Goal: Transaction & Acquisition: Book appointment/travel/reservation

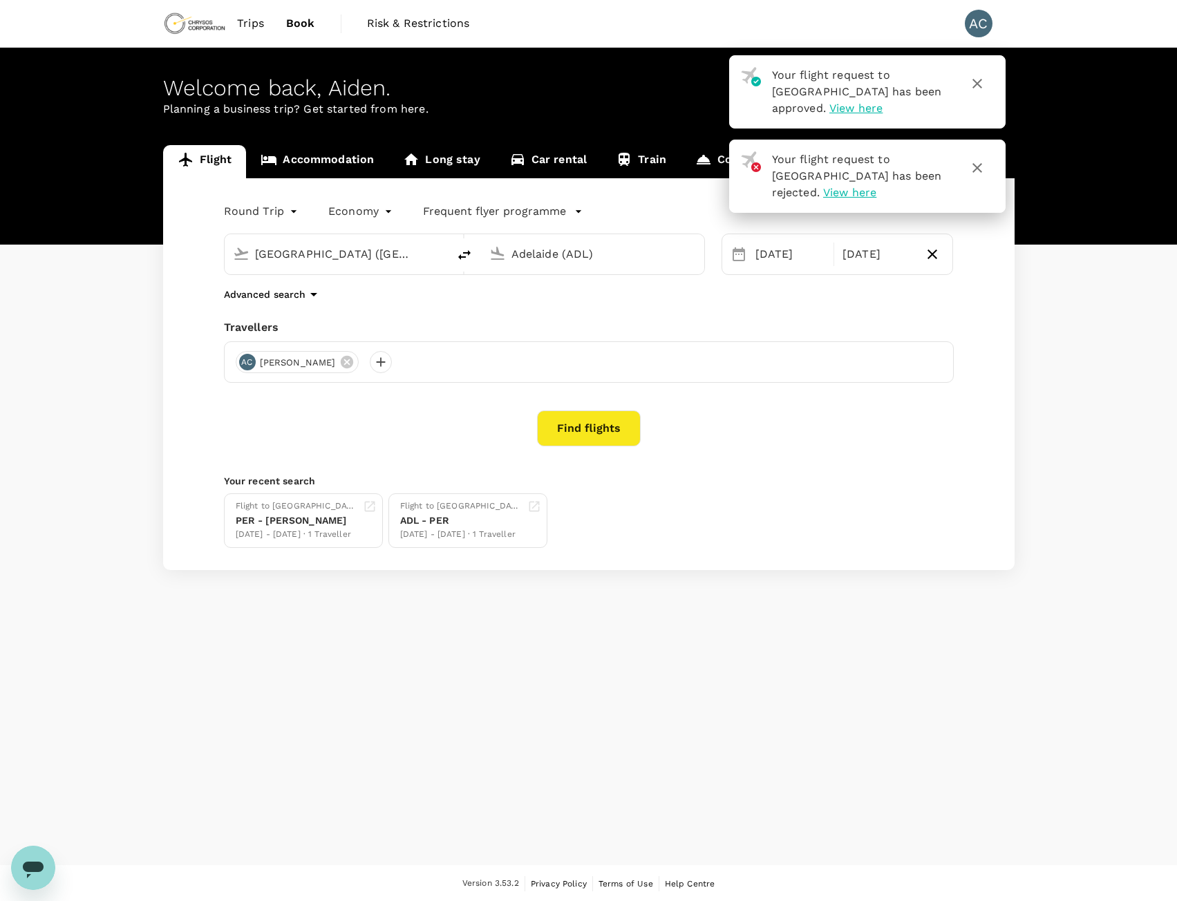
click at [974, 84] on icon "button" at bounding box center [977, 83] width 17 height 17
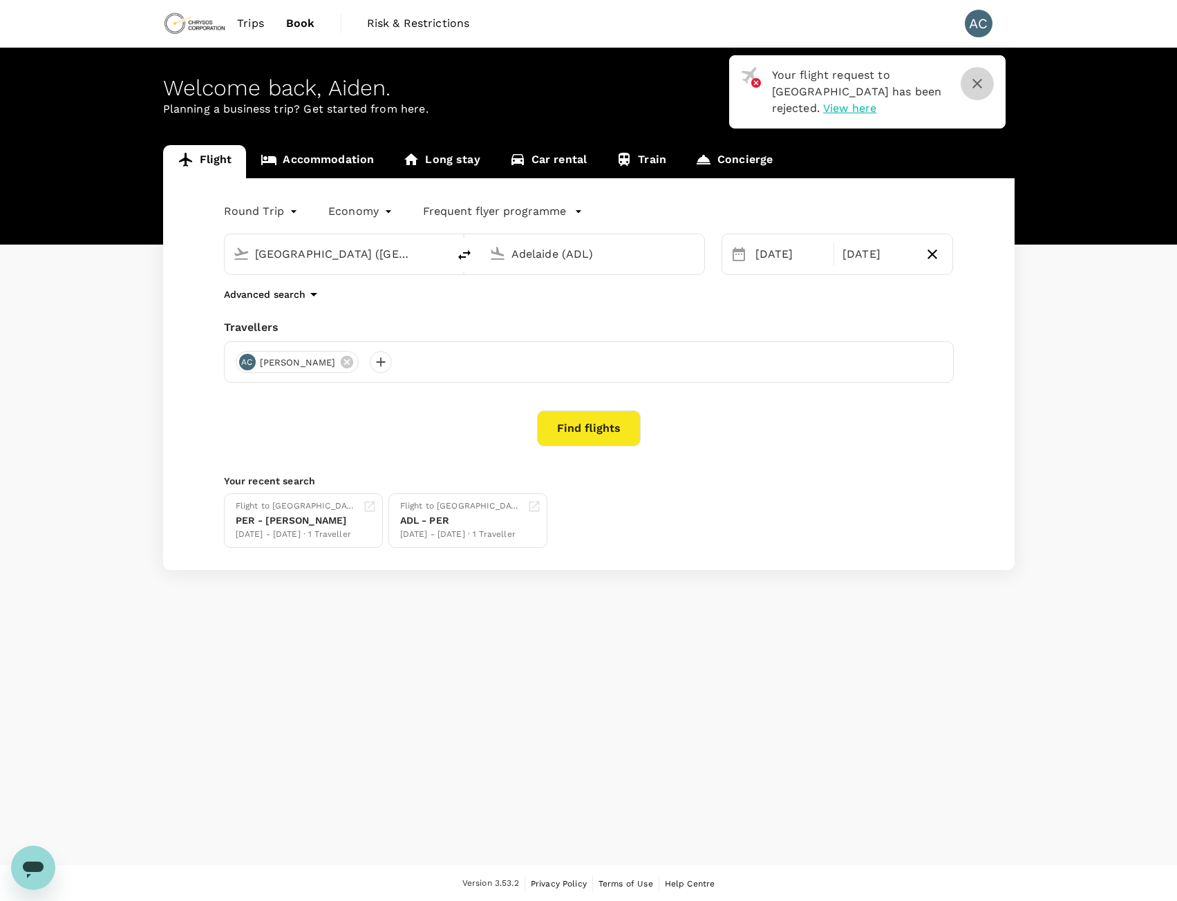
click at [979, 81] on icon "button" at bounding box center [977, 83] width 17 height 17
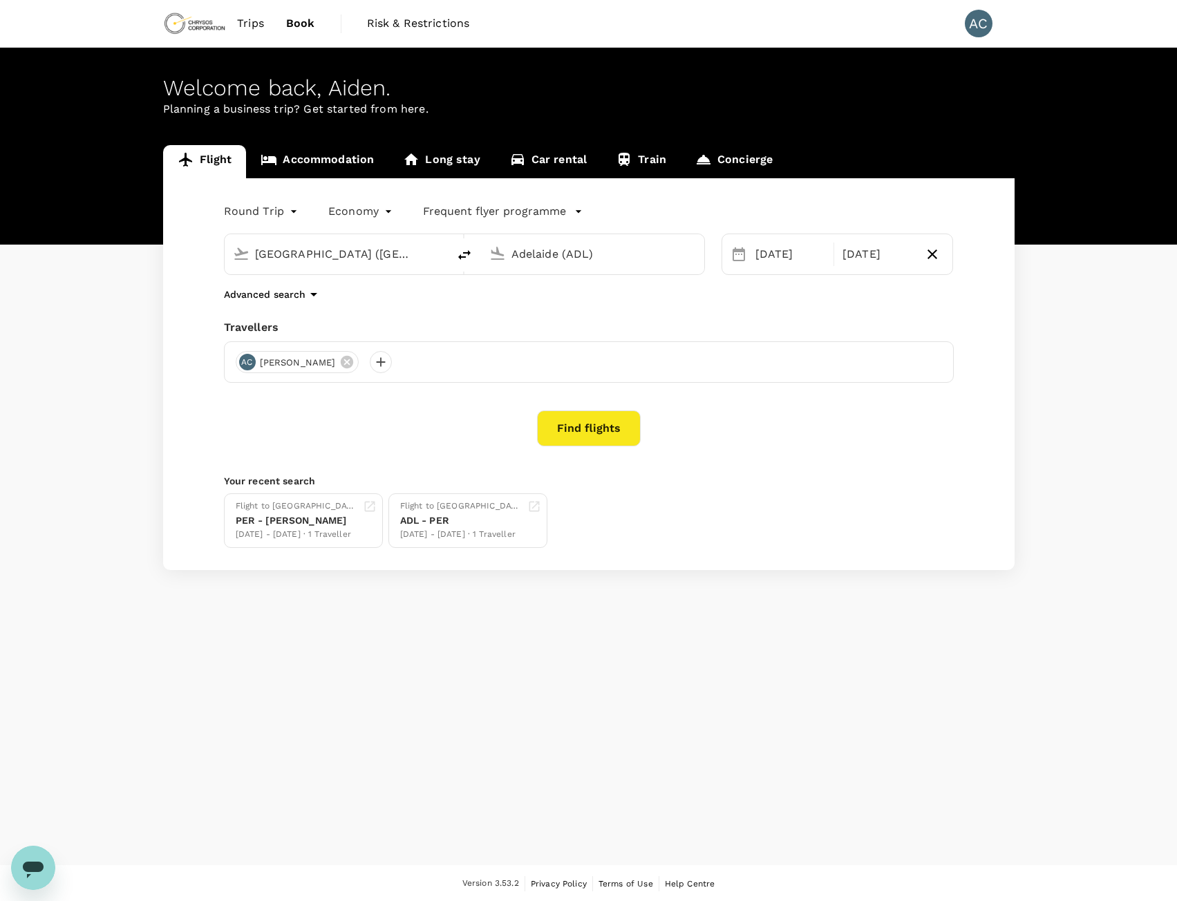
click at [464, 256] on icon "delete" at bounding box center [464, 255] width 12 height 10
type input "Adelaide (ADL)"
type input "[GEOGRAPHIC_DATA] ([GEOGRAPHIC_DATA])"
click at [803, 258] on div "[DATE]" at bounding box center [790, 255] width 81 height 28
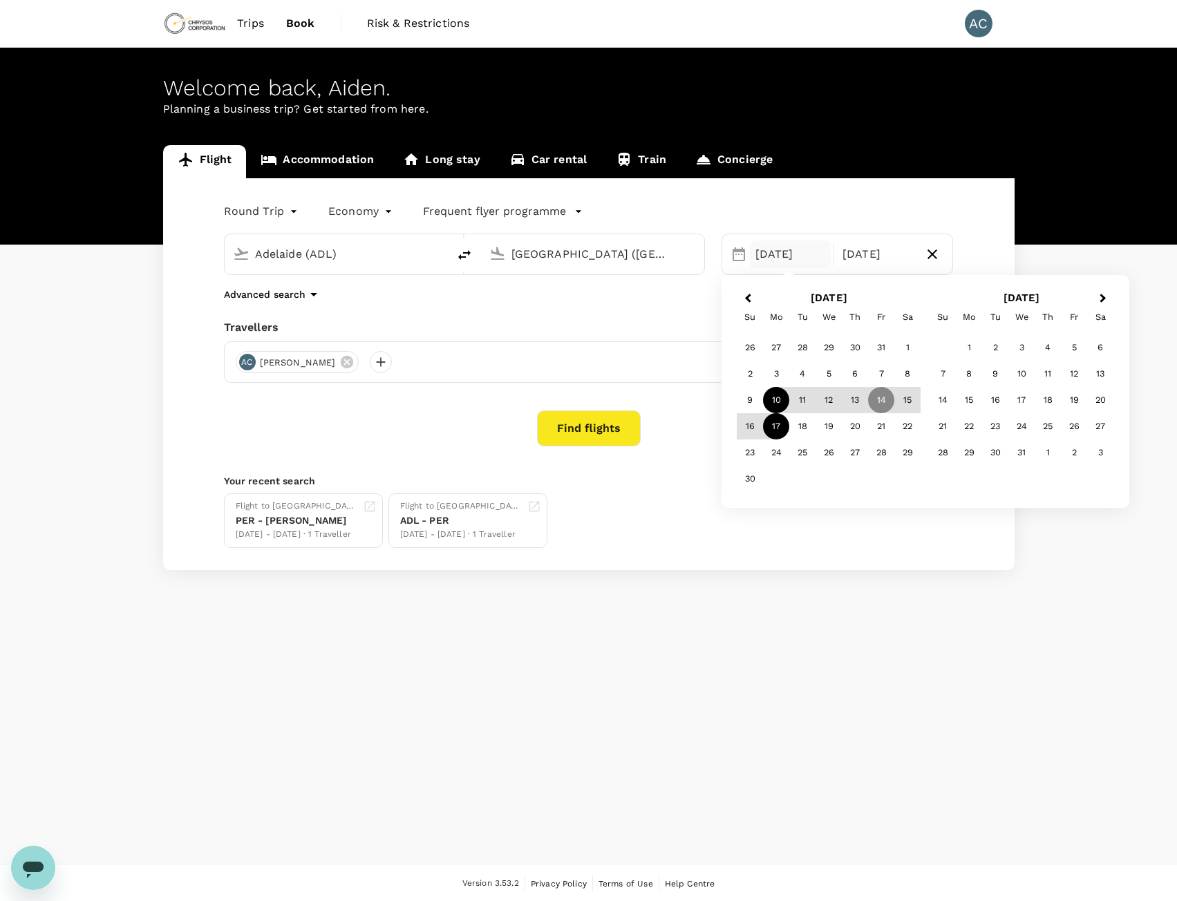
click at [778, 396] on div "10" at bounding box center [776, 400] width 26 height 26
click at [771, 459] on div "24" at bounding box center [776, 453] width 26 height 26
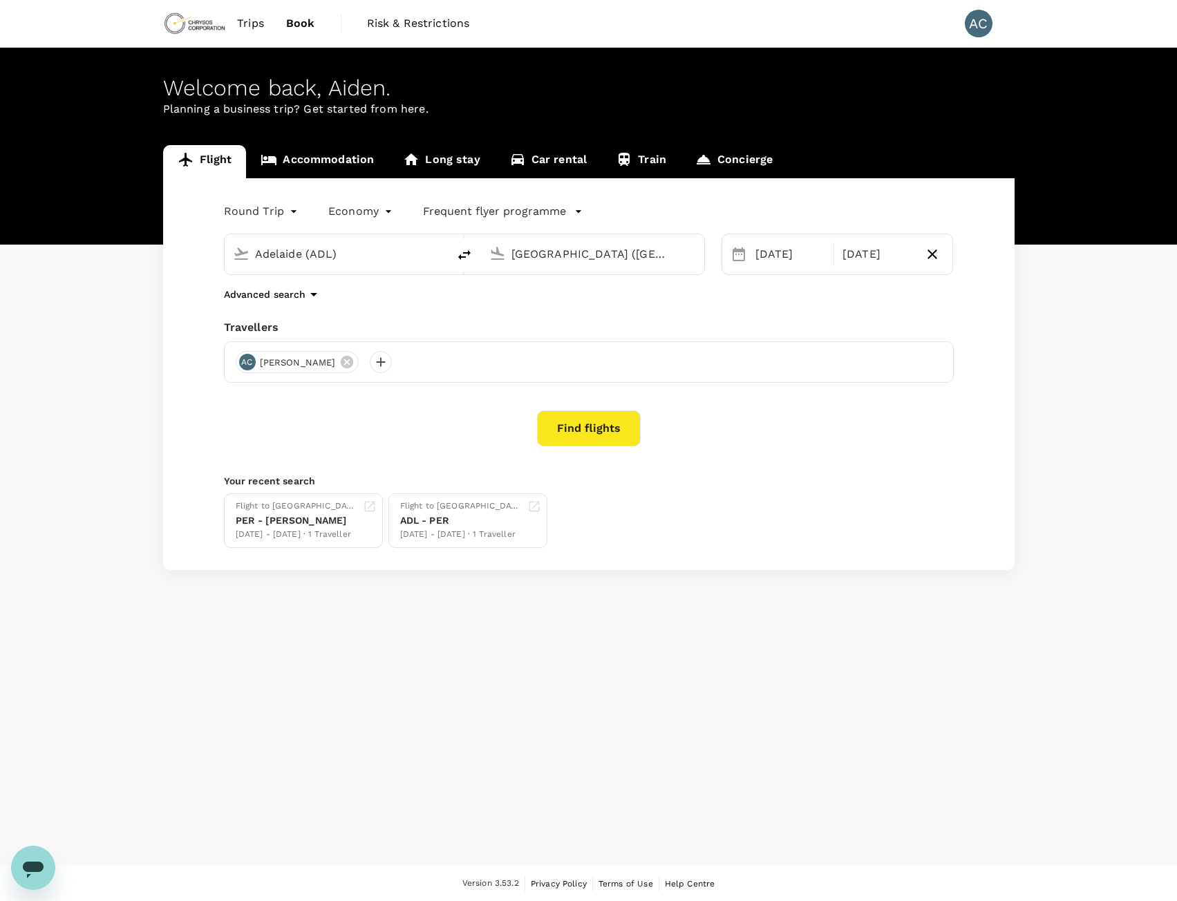
click at [600, 429] on button "Find flights" at bounding box center [589, 429] width 104 height 36
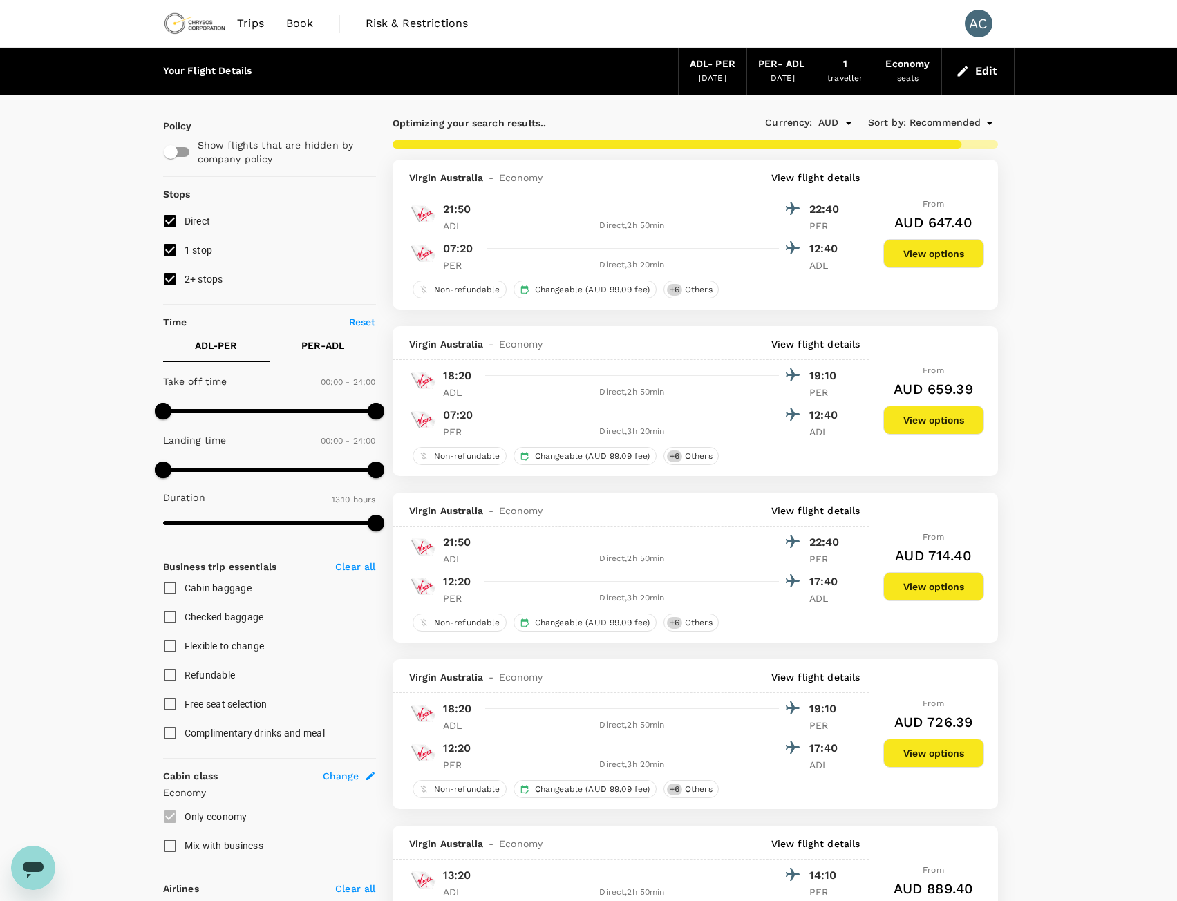
type input "820"
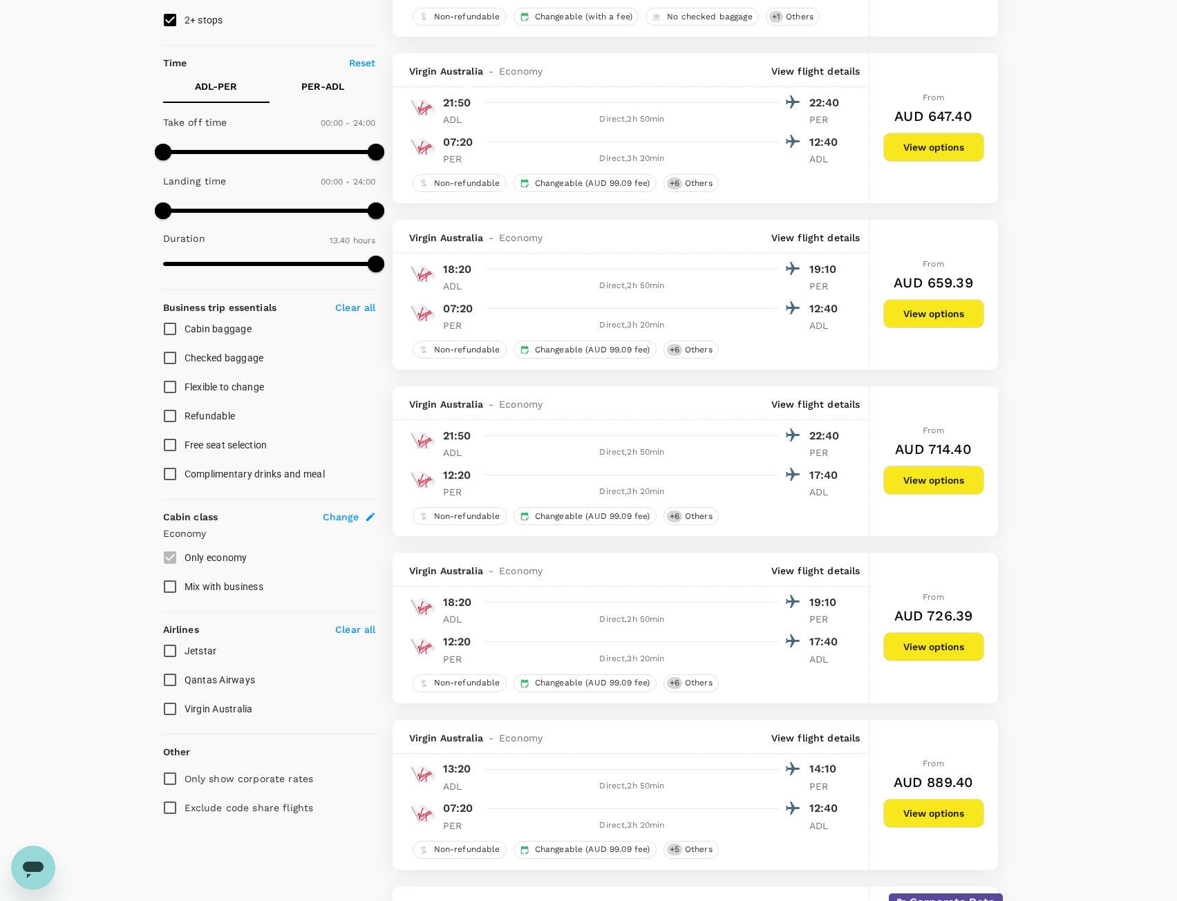
scroll to position [276, 0]
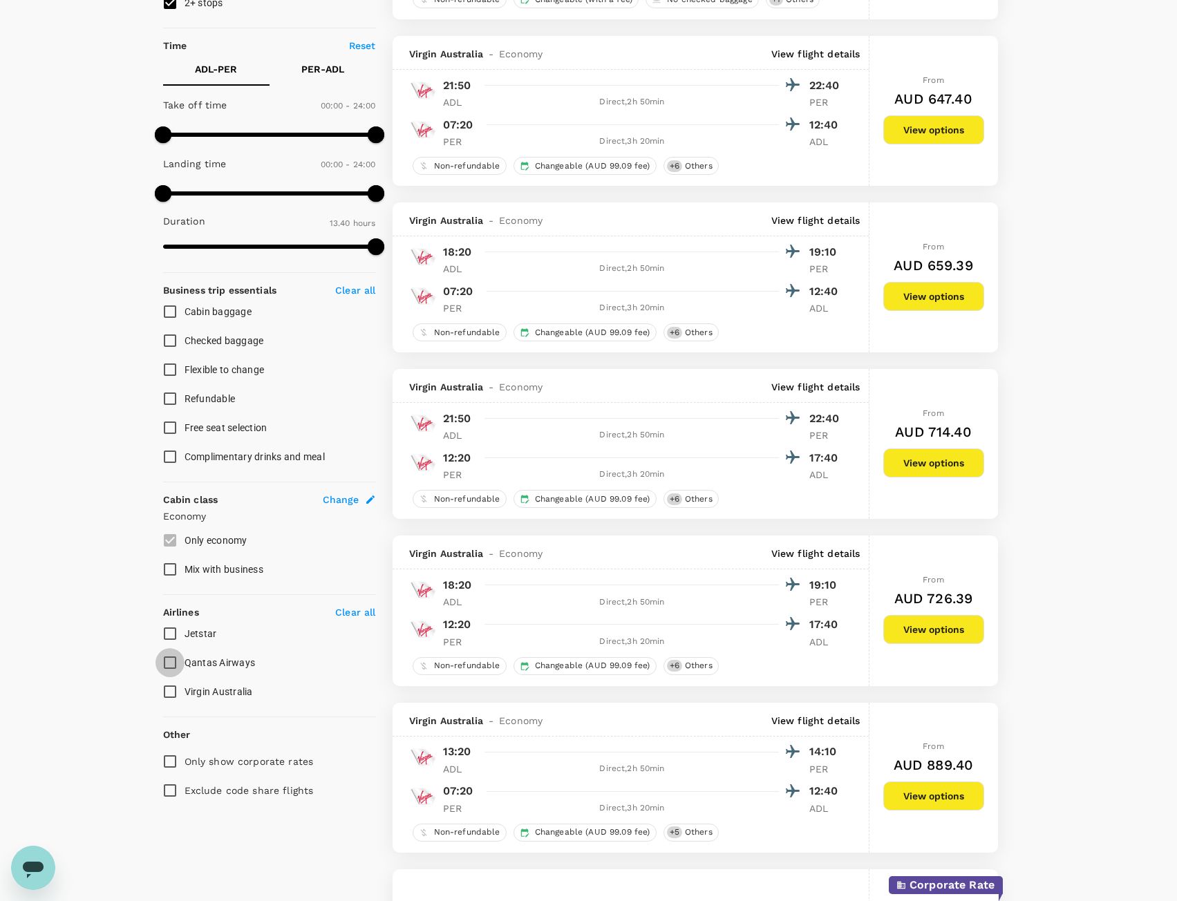
click at [174, 664] on input "Qantas Airways" at bounding box center [170, 662] width 29 height 29
checkbox input "true"
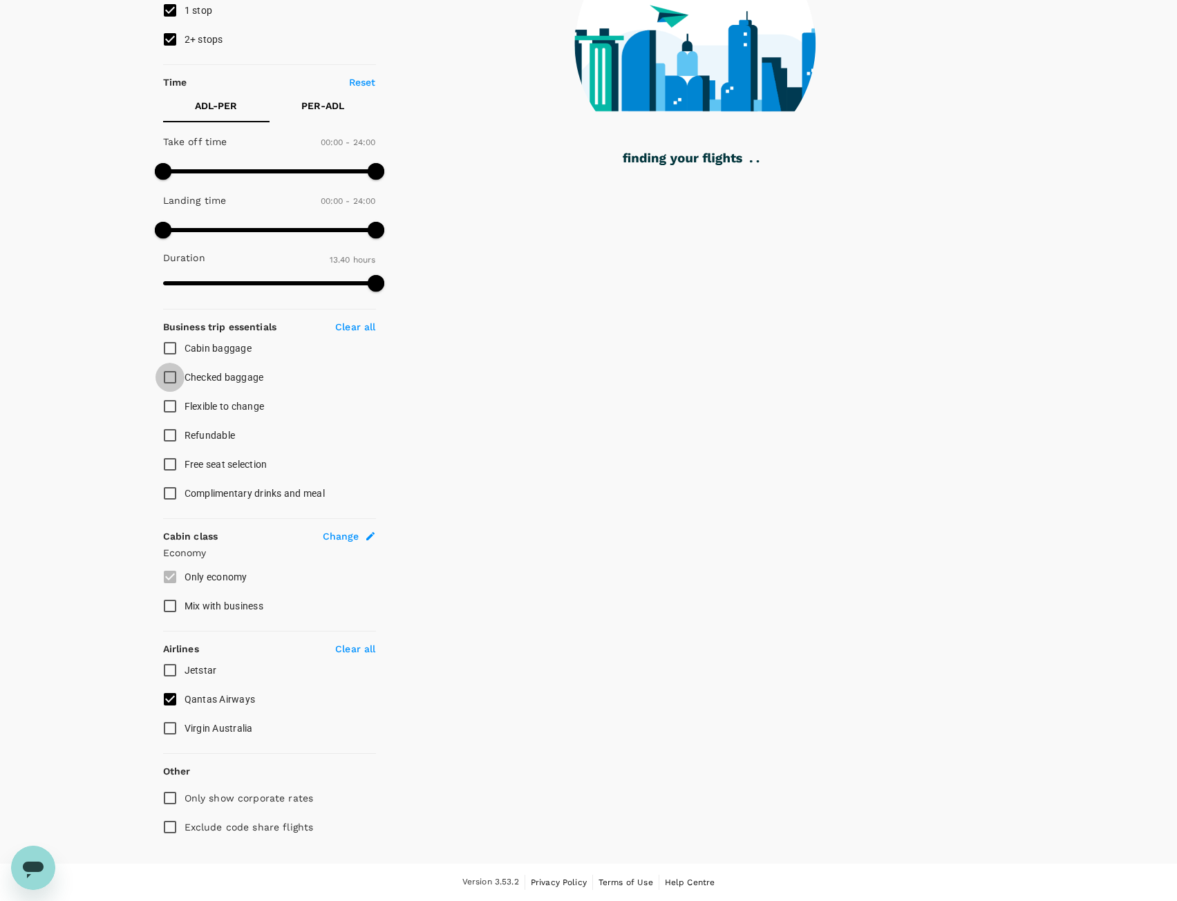
click at [172, 377] on input "Checked baggage" at bounding box center [170, 377] width 29 height 29
checkbox input "true"
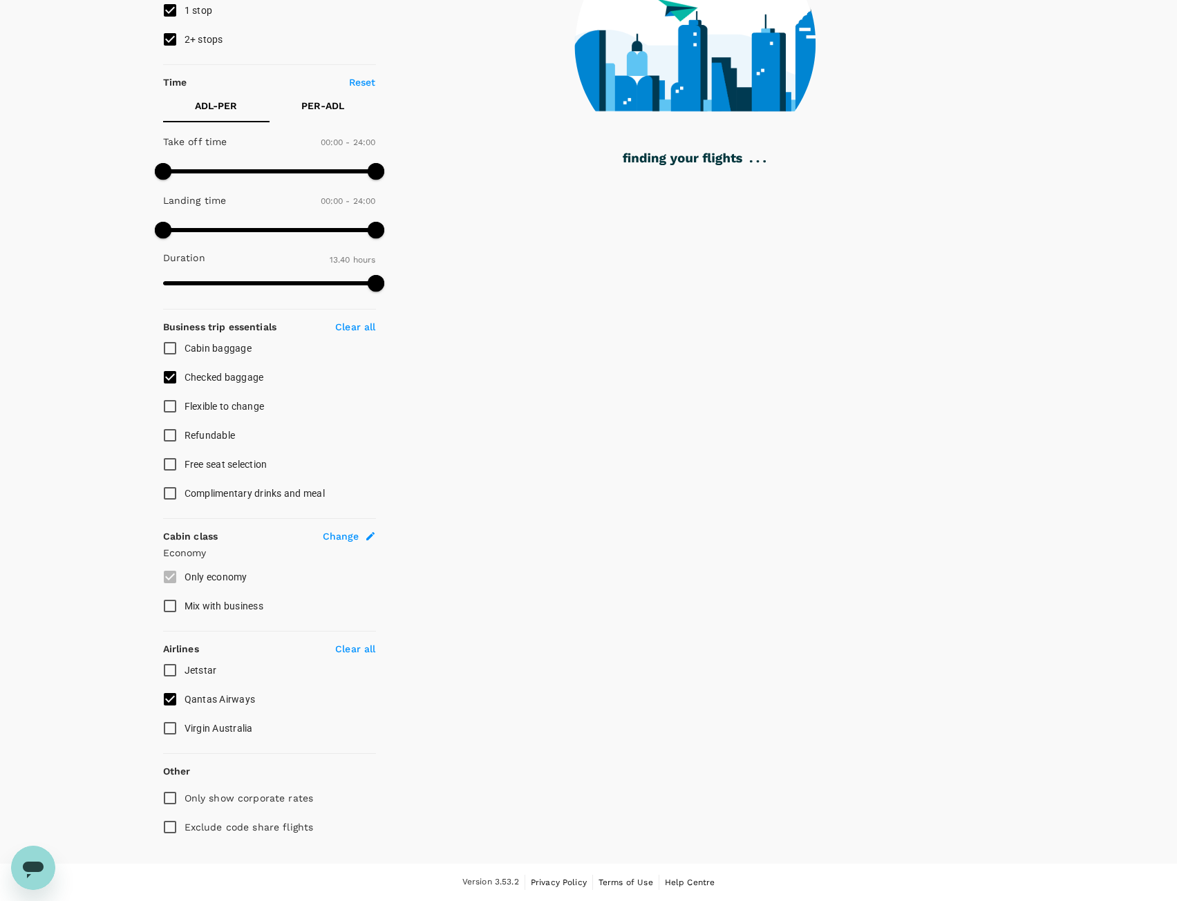
click at [171, 404] on input "Flexible to change" at bounding box center [170, 406] width 29 height 29
checkbox input "true"
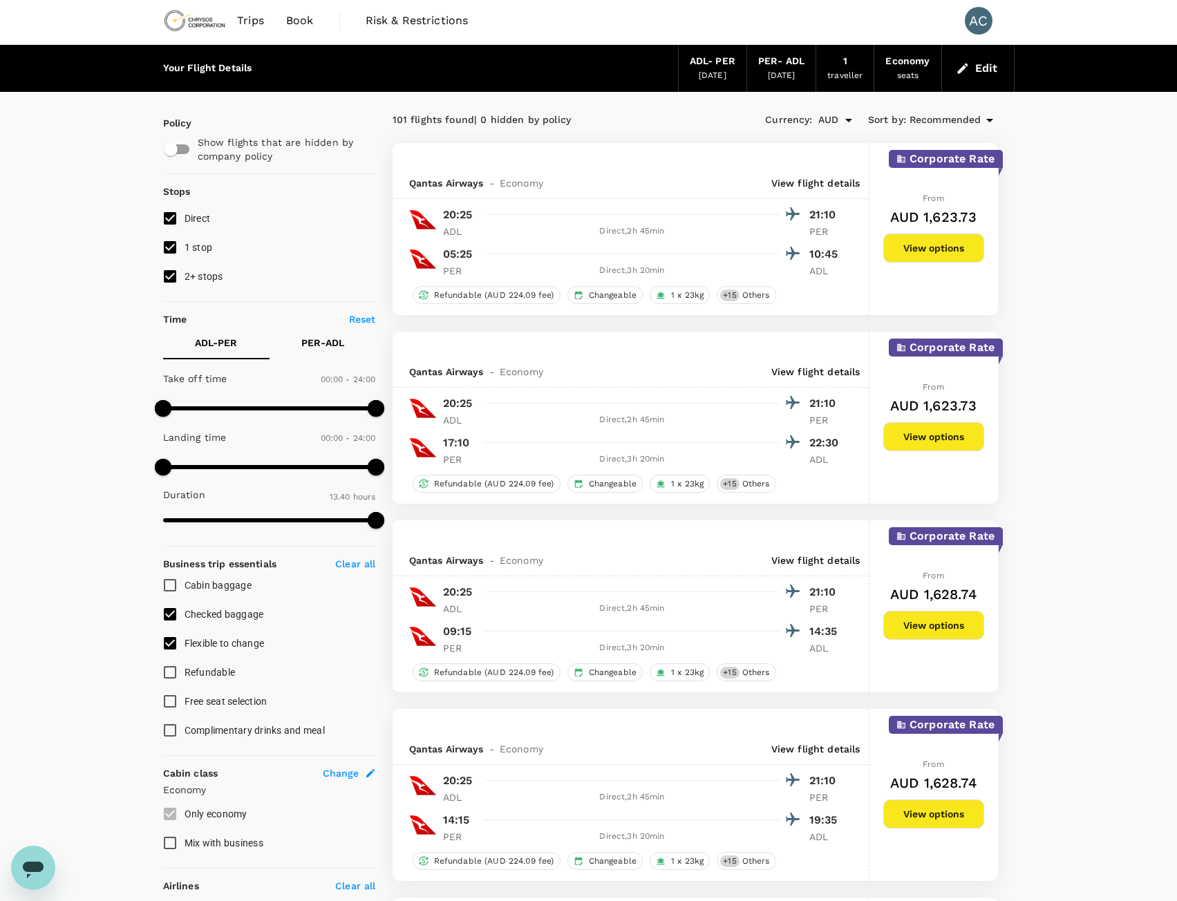
scroll to position [0, 0]
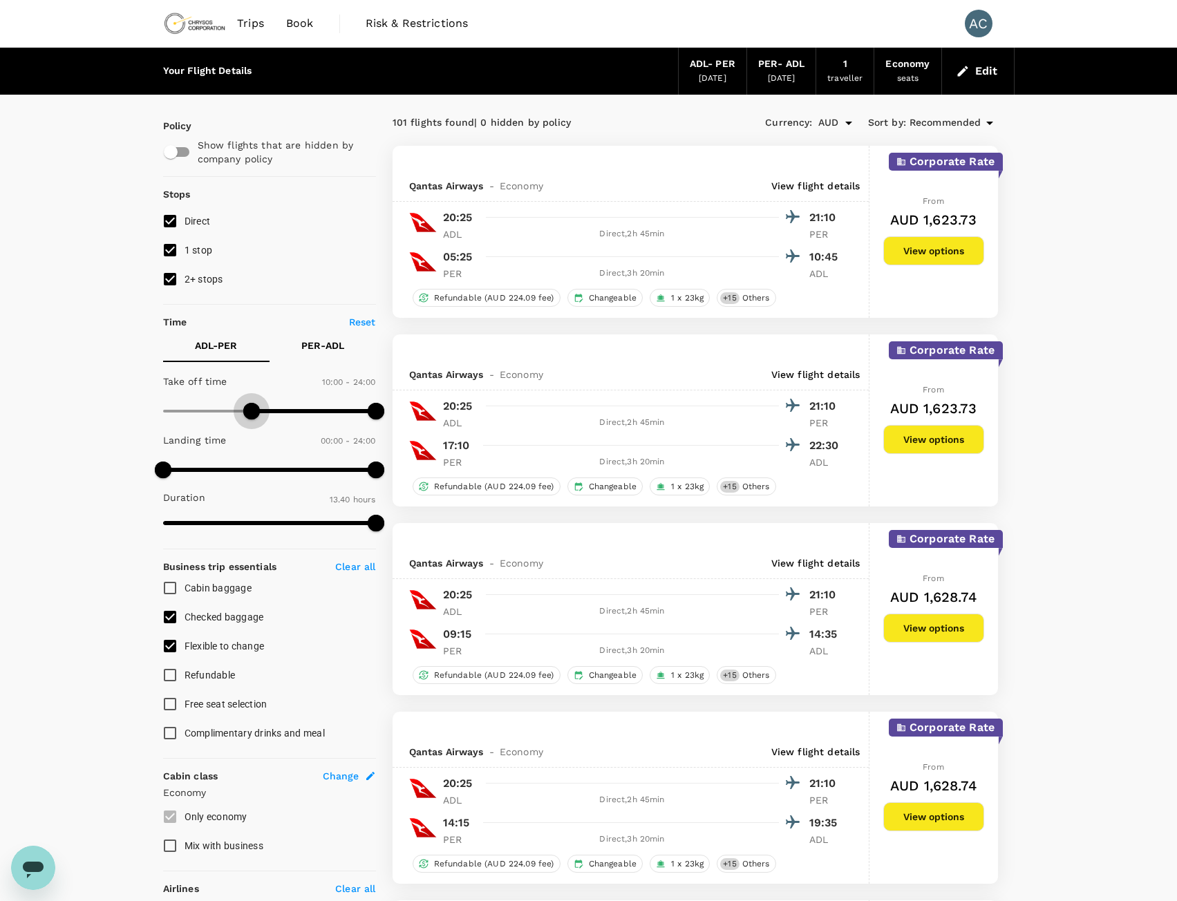
type input "660"
drag, startPoint x: 160, startPoint y: 408, endPoint x: 259, endPoint y: 415, distance: 99.0
click at [259, 415] on span at bounding box center [260, 411] width 17 height 17
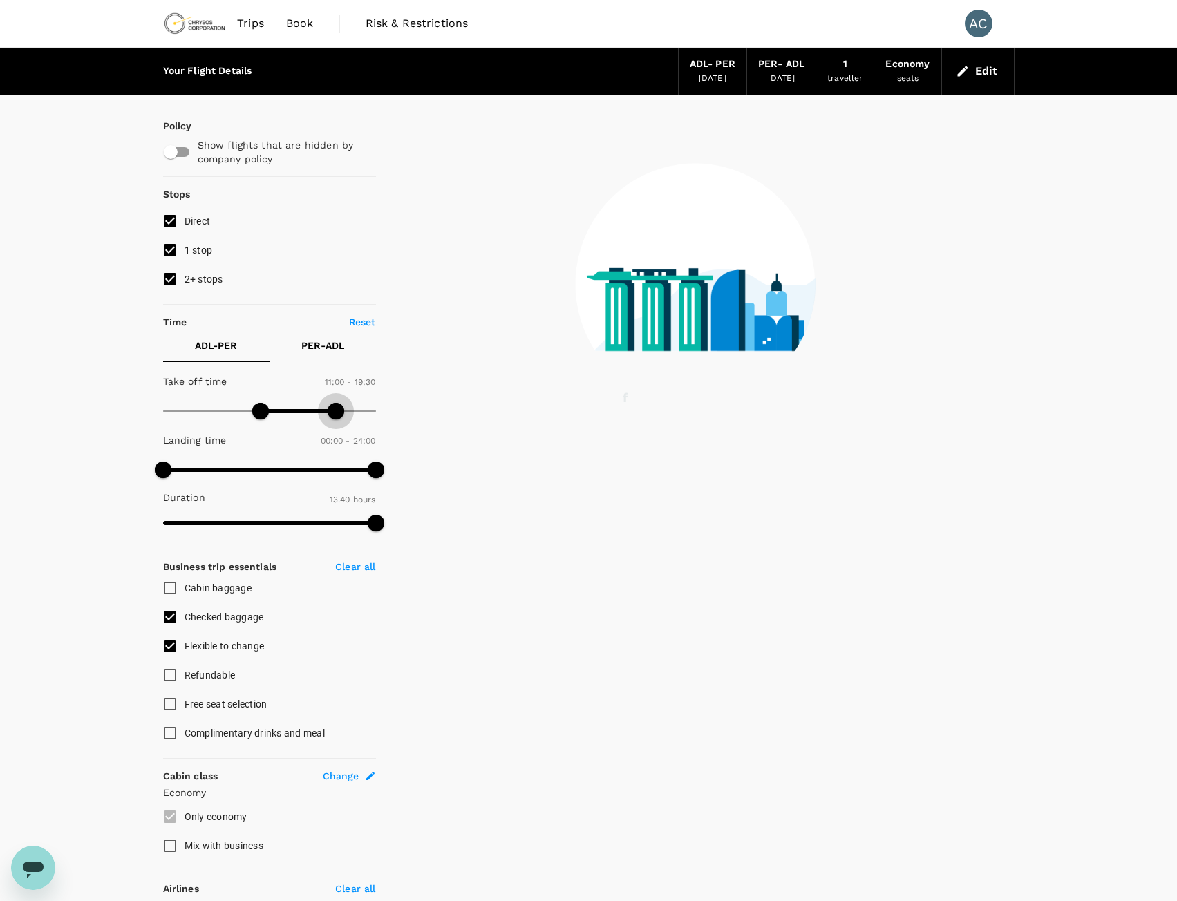
type input "1050"
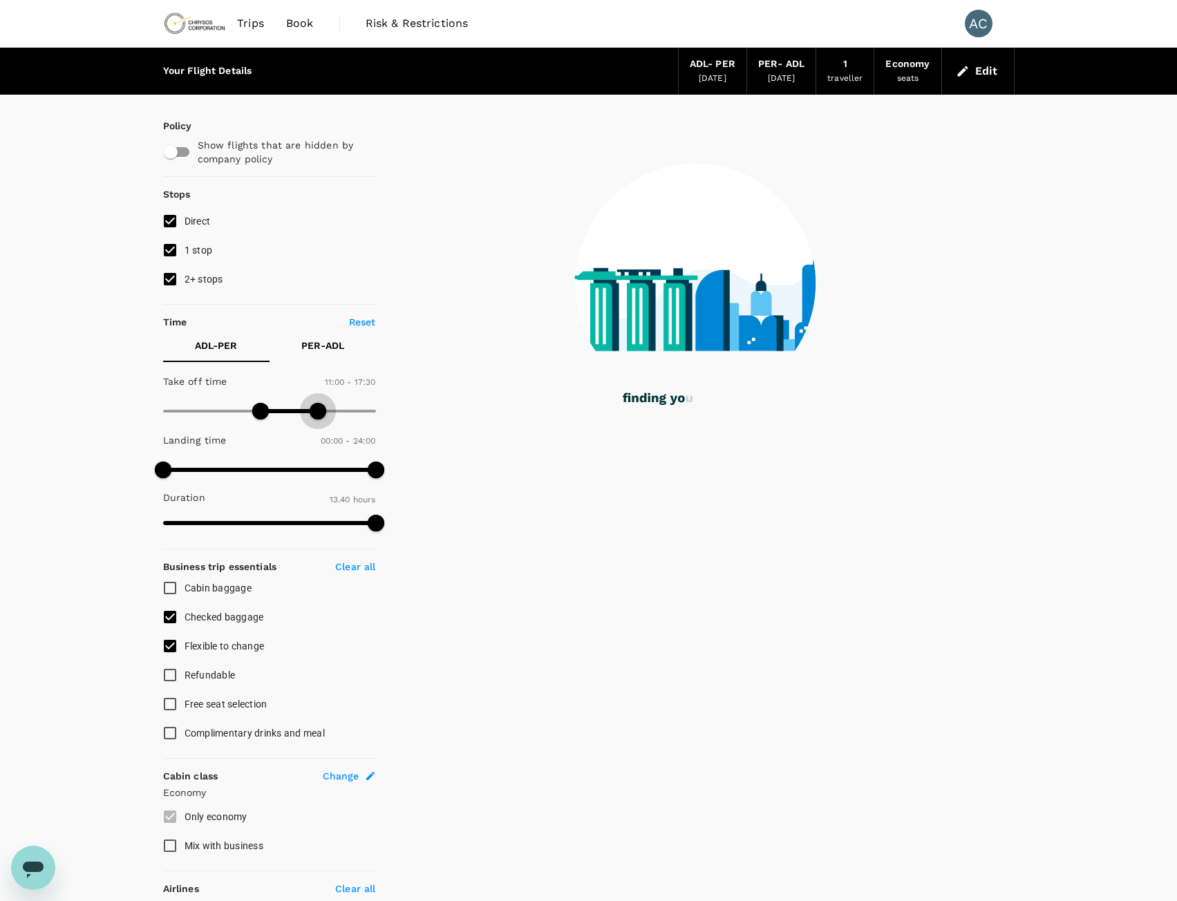
drag, startPoint x: 379, startPoint y: 408, endPoint x: 317, endPoint y: 415, distance: 62.6
click at [317, 415] on span at bounding box center [318, 411] width 17 height 17
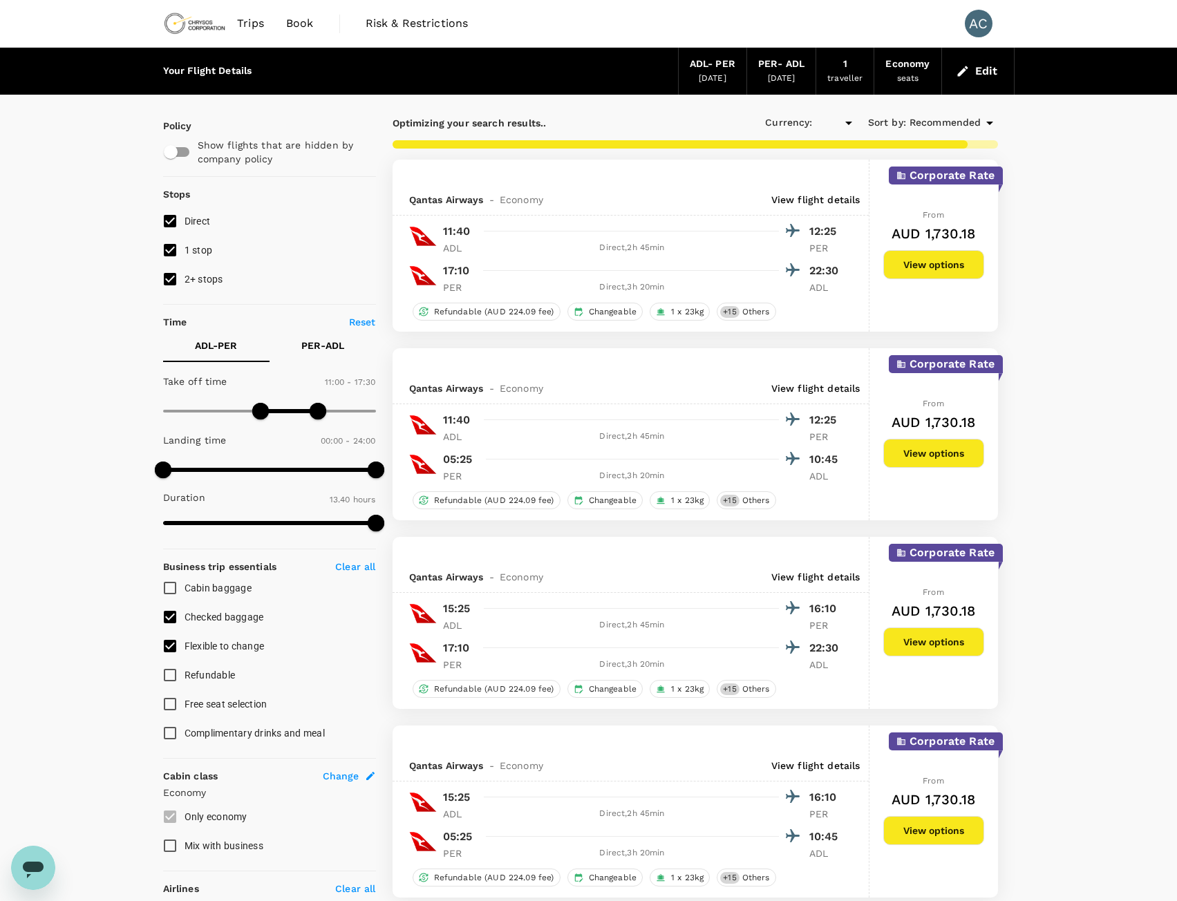
type input "AUD"
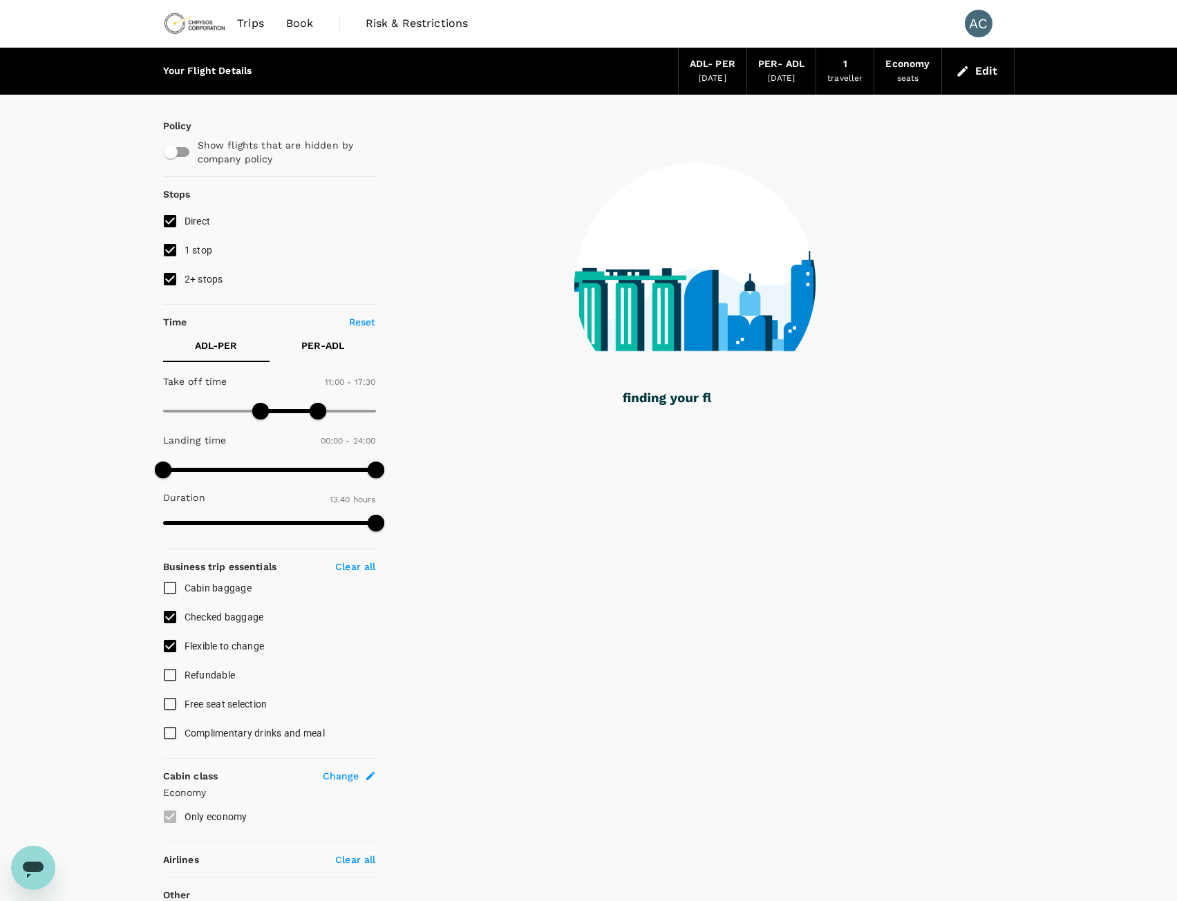
type input "0"
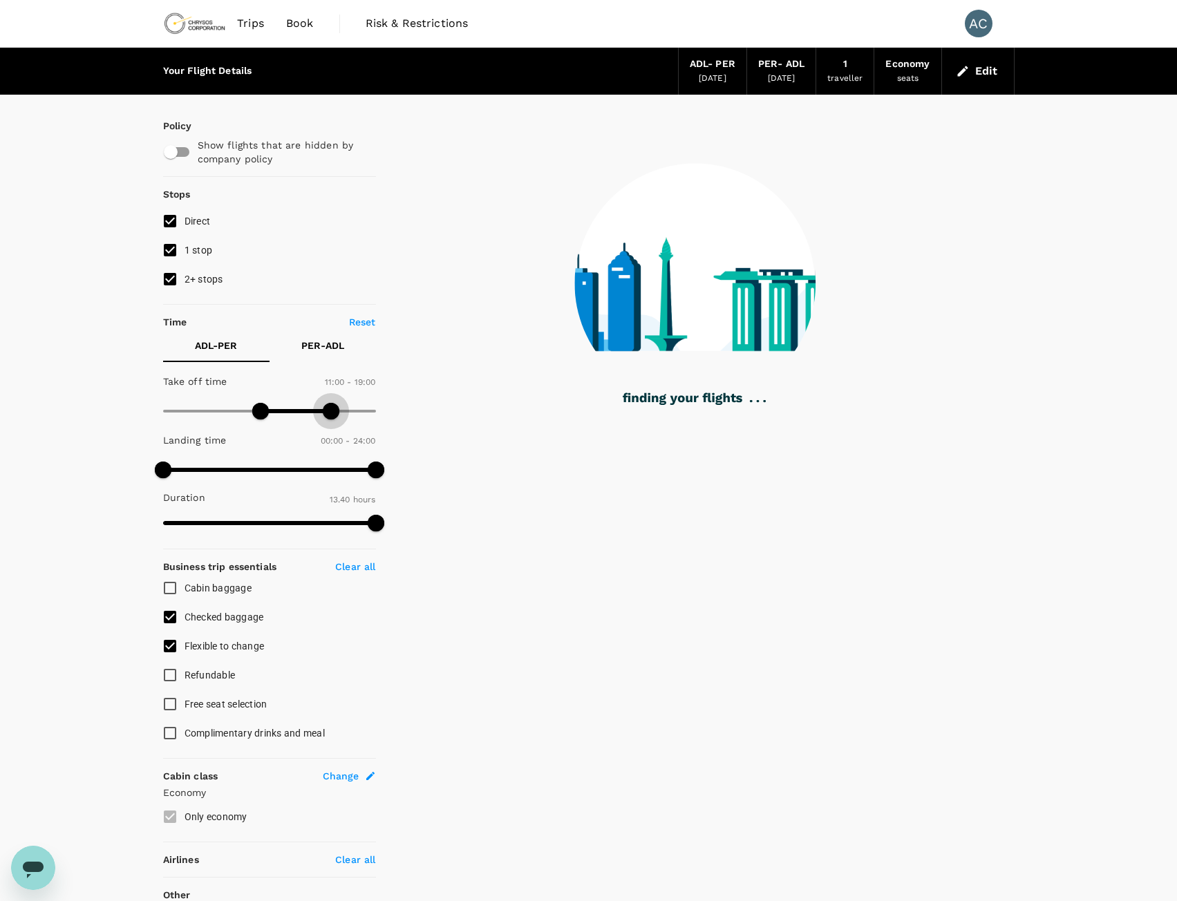
type input "1170"
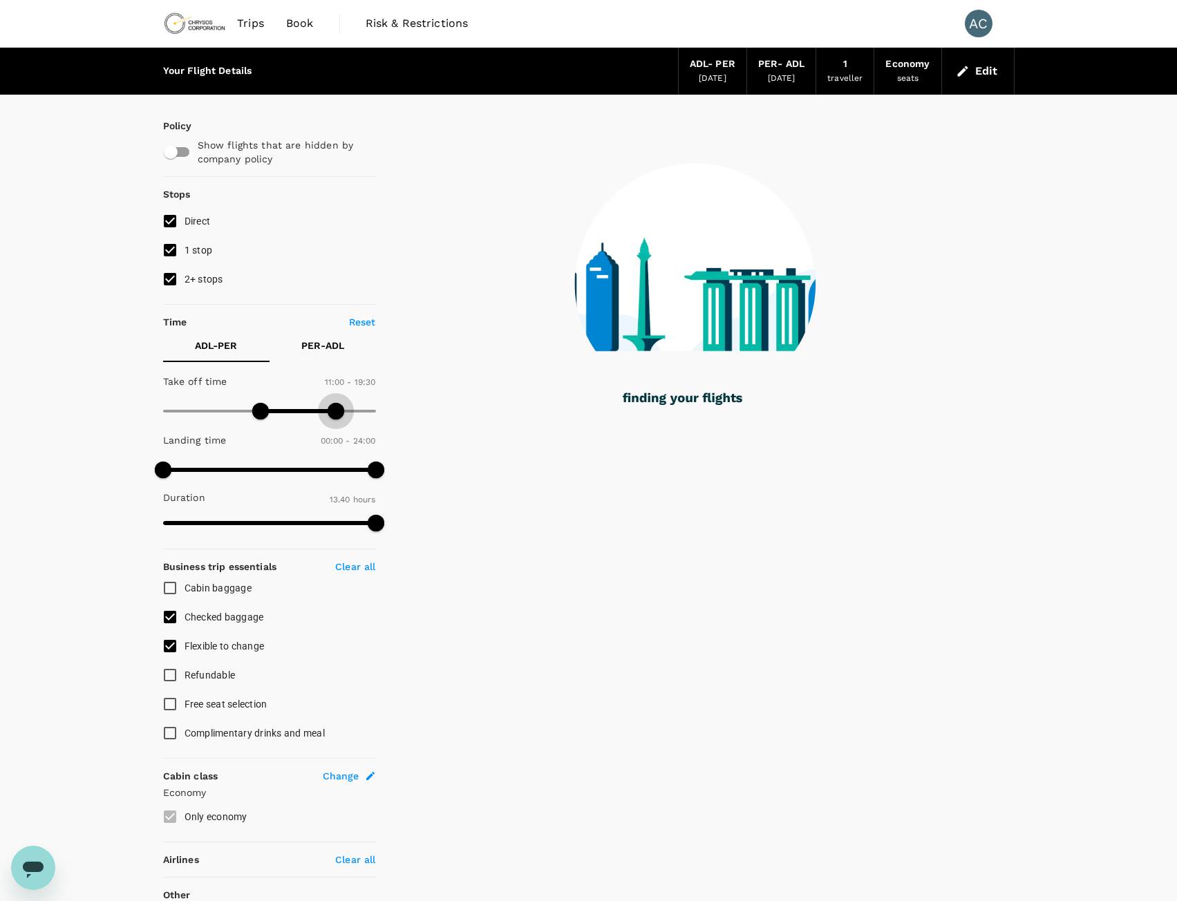
drag, startPoint x: 322, startPoint y: 419, endPoint x: 337, endPoint y: 417, distance: 14.6
click at [337, 417] on span at bounding box center [336, 411] width 17 height 17
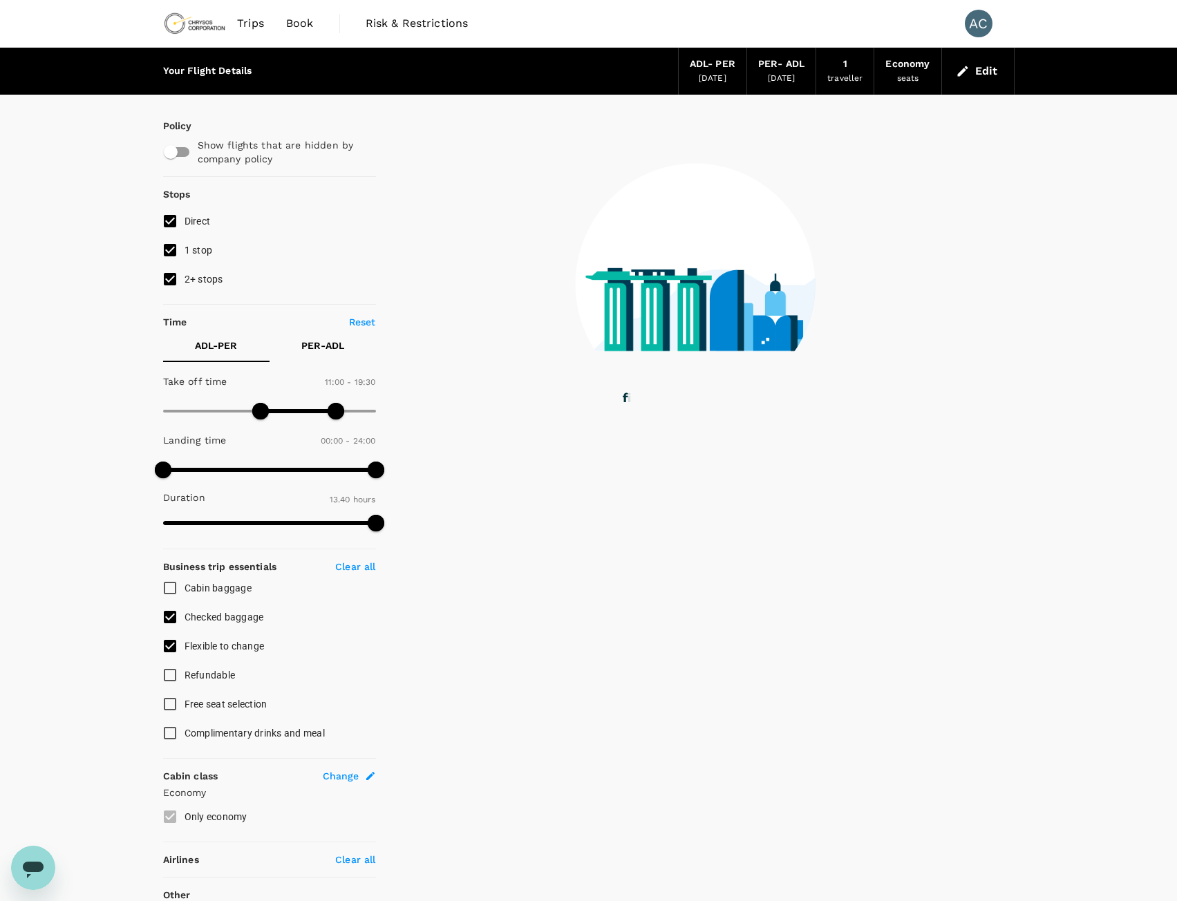
type input "705"
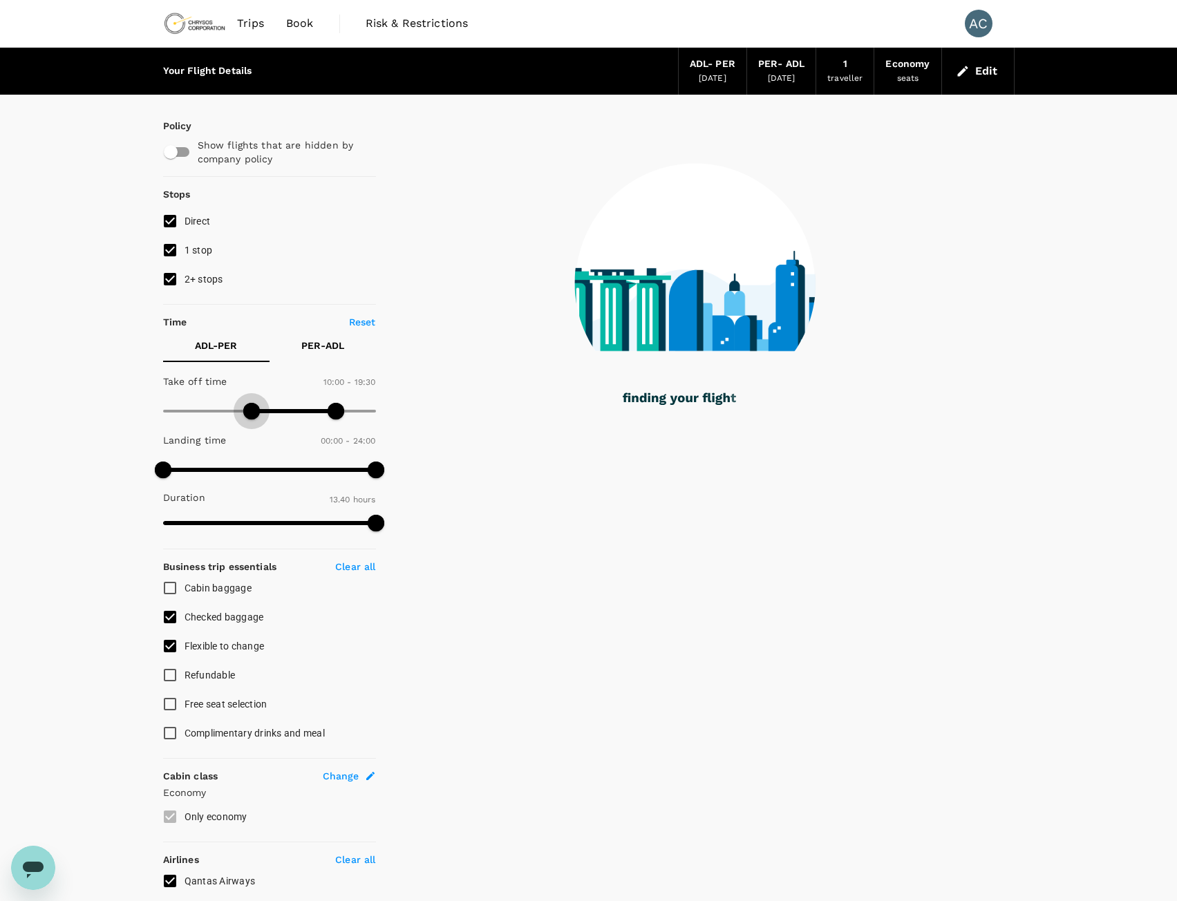
type input "570"
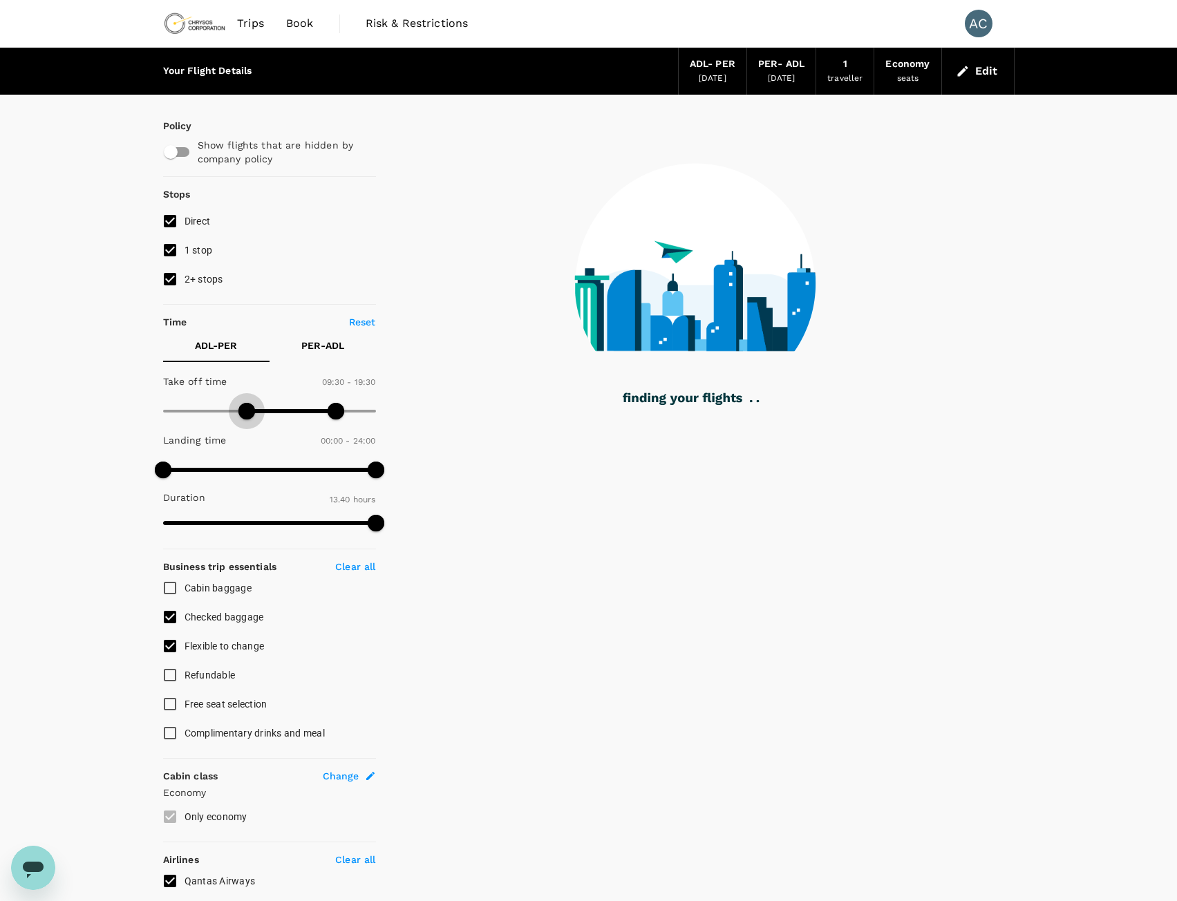
click at [247, 413] on span at bounding box center [246, 411] width 17 height 17
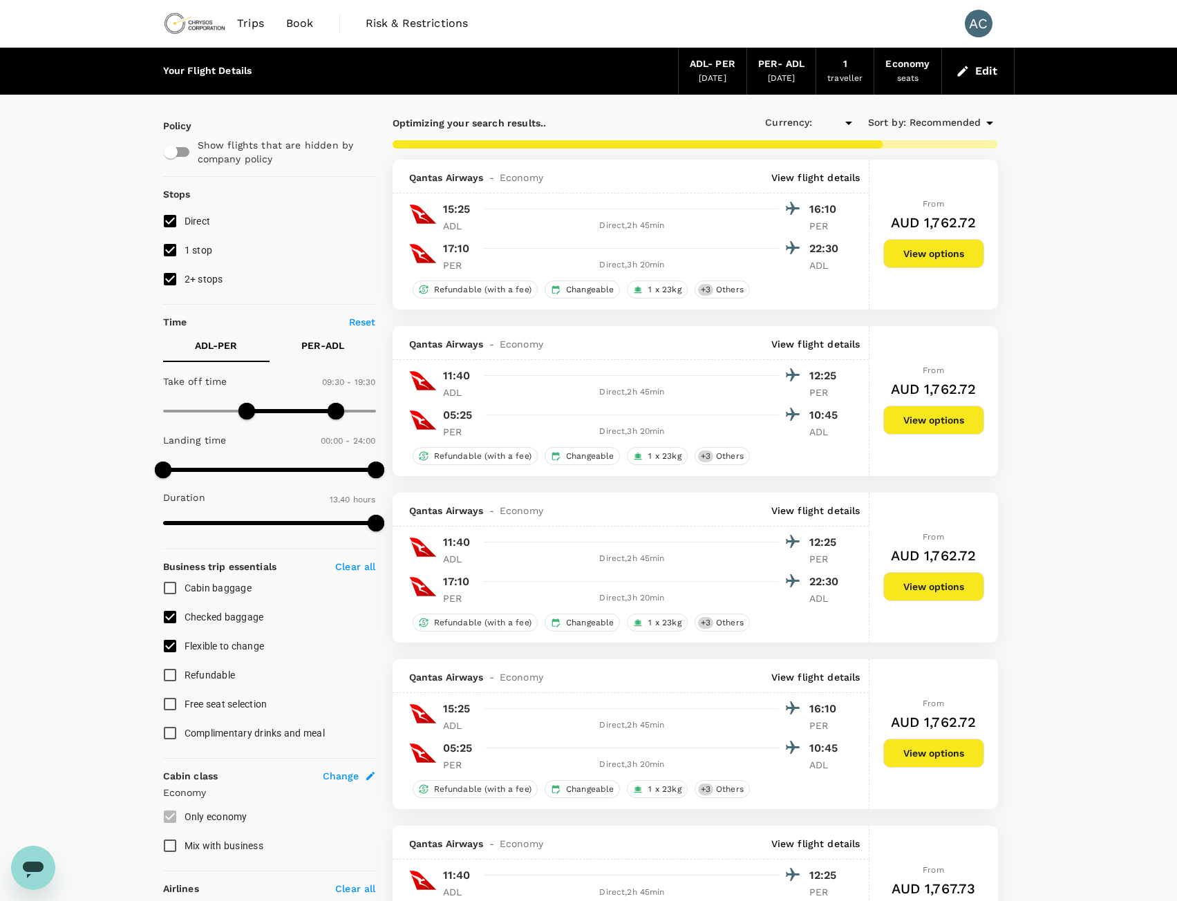
type input "AUD"
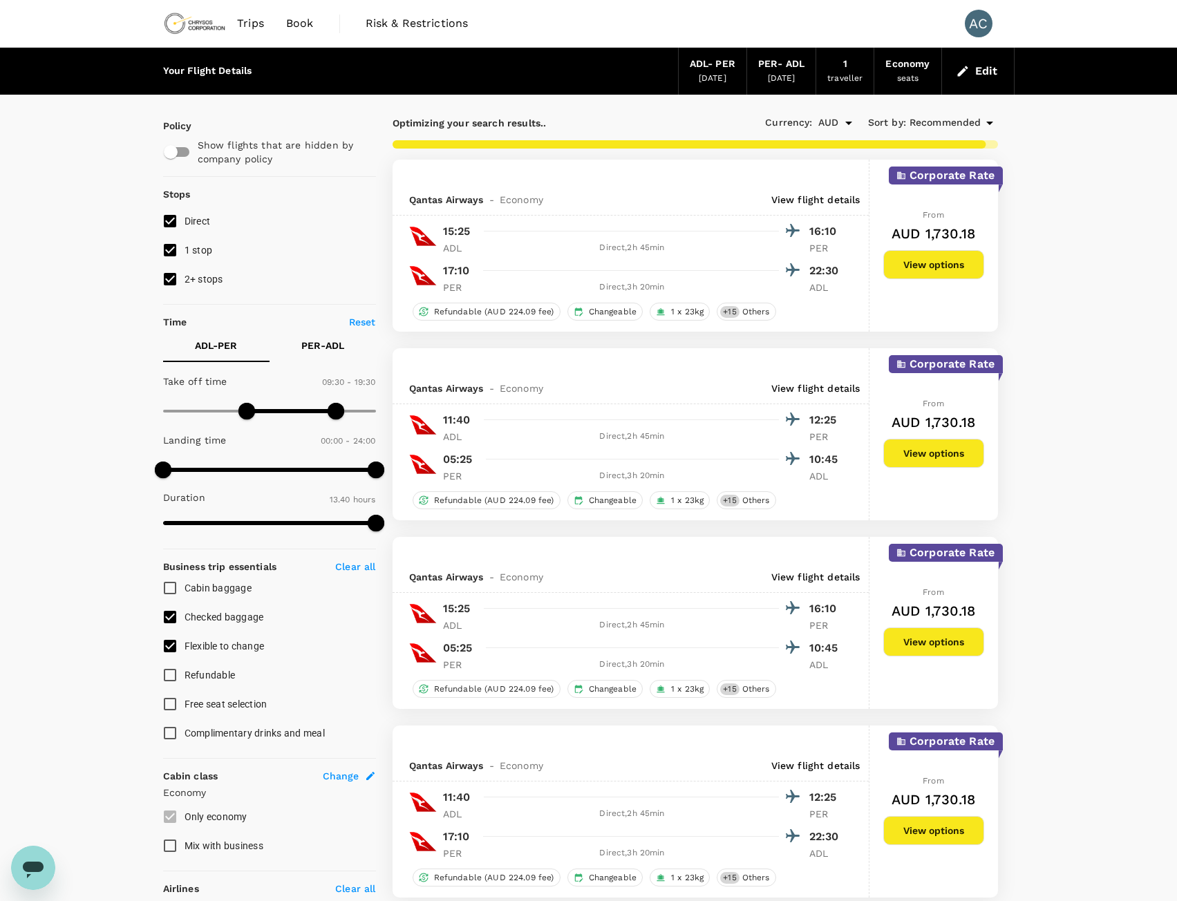
type input "820"
checkbox input "false"
checkbox input "true"
type input "720"
drag, startPoint x: 248, startPoint y: 411, endPoint x: 270, endPoint y: 411, distance: 22.1
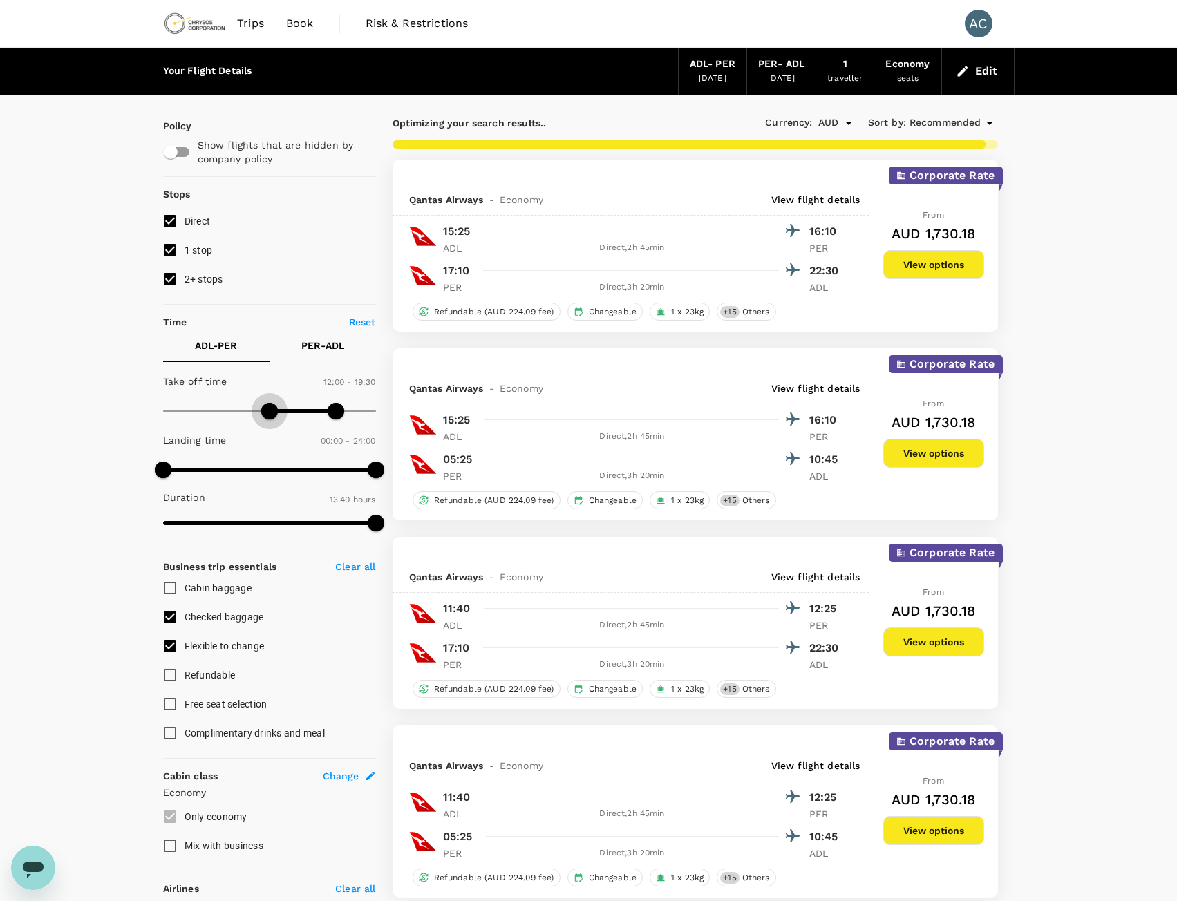
click at [270, 411] on span at bounding box center [269, 411] width 17 height 17
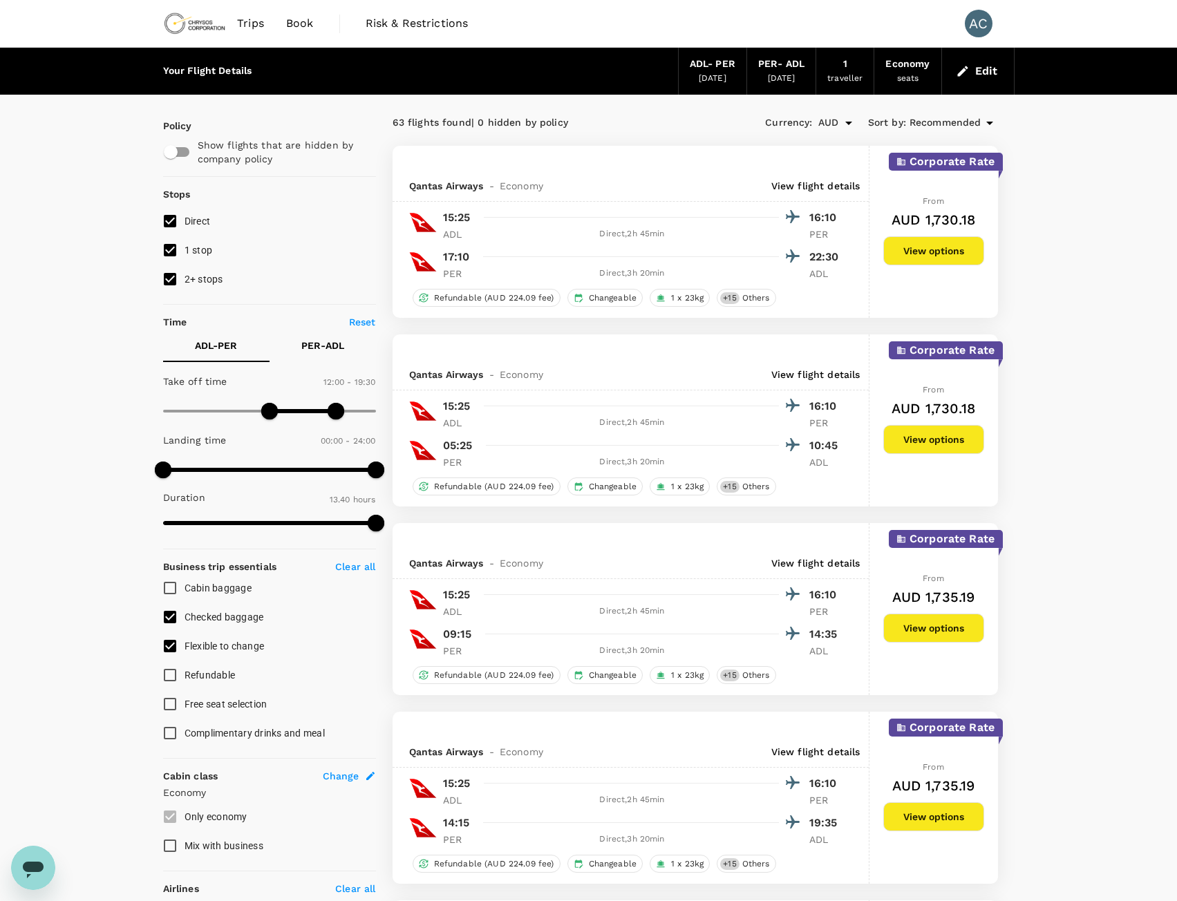
click at [932, 252] on button "View options" at bounding box center [933, 250] width 101 height 29
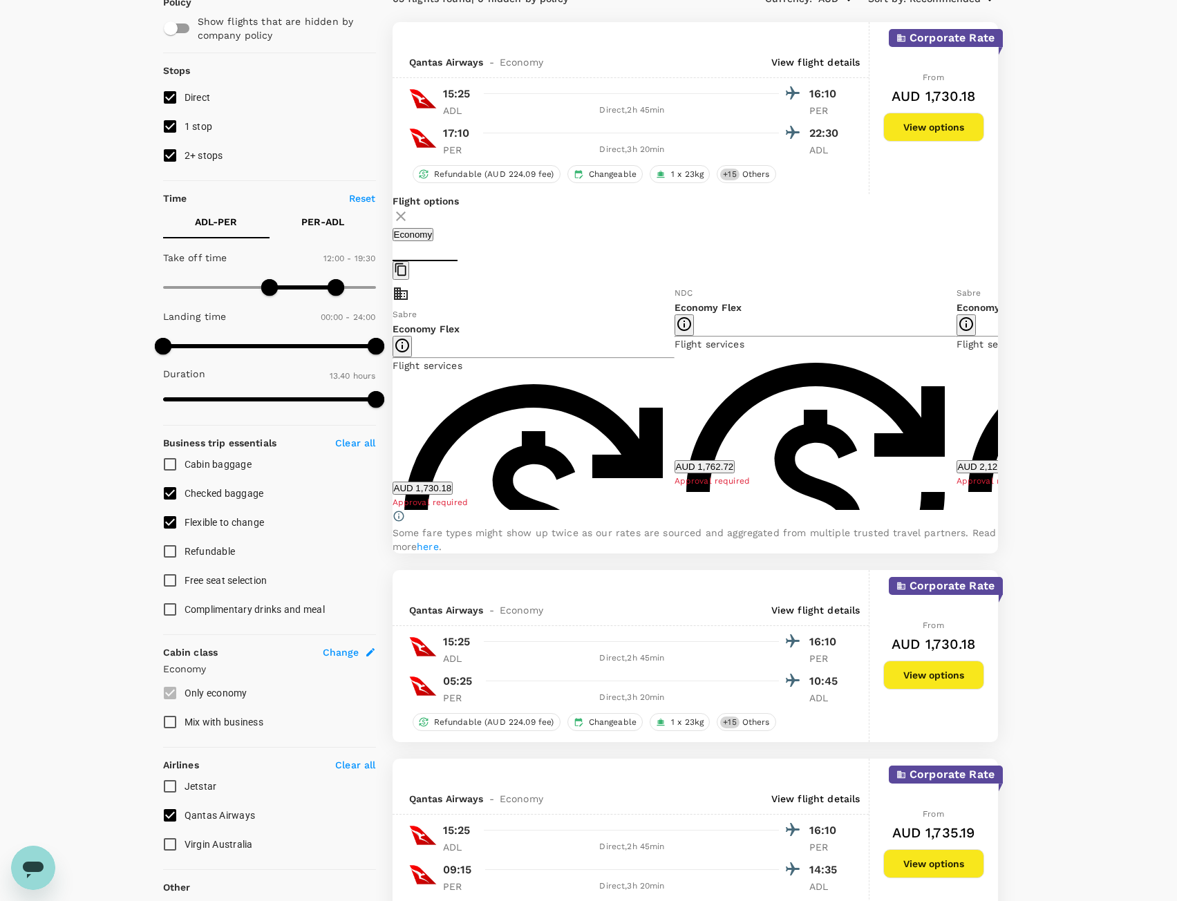
scroll to position [146, 0]
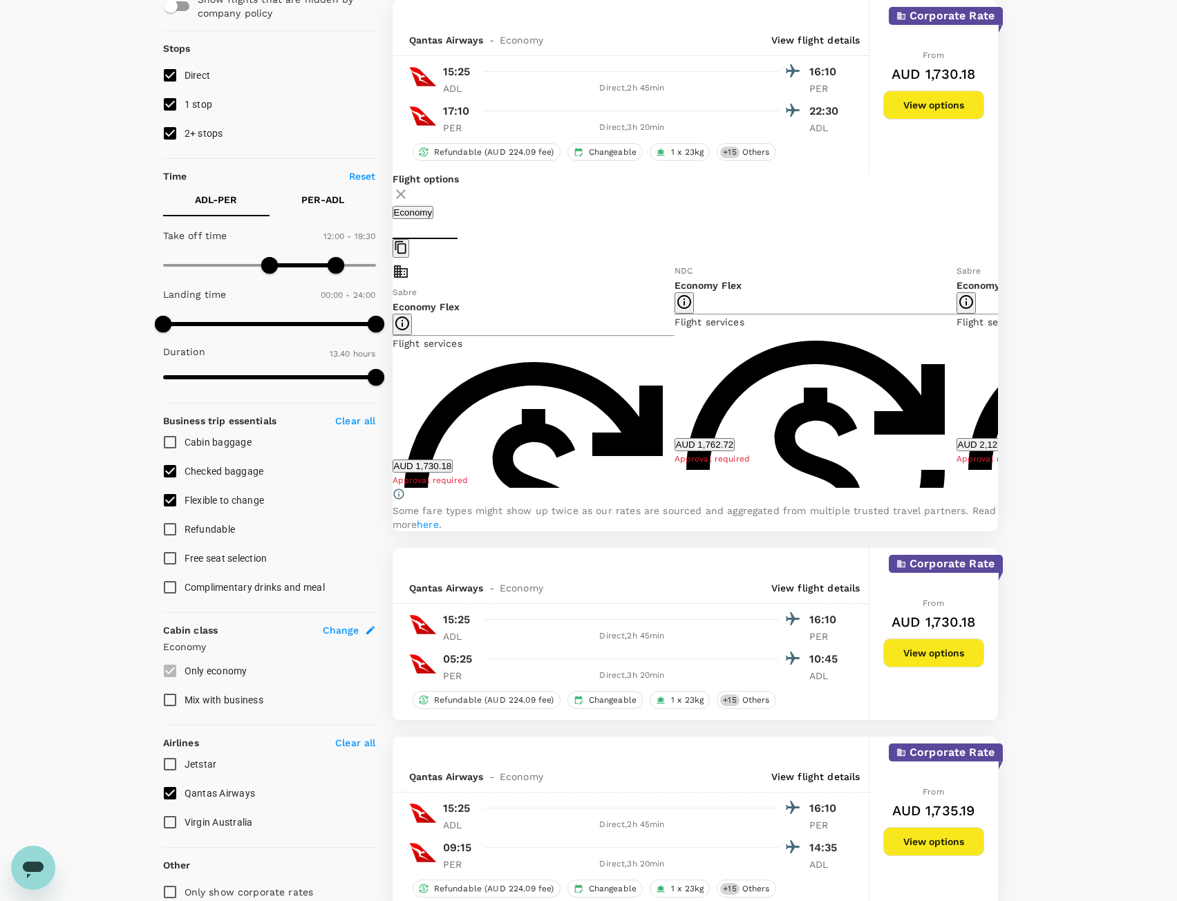
click at [453, 464] on button "AUD 1,730.18" at bounding box center [423, 466] width 61 height 13
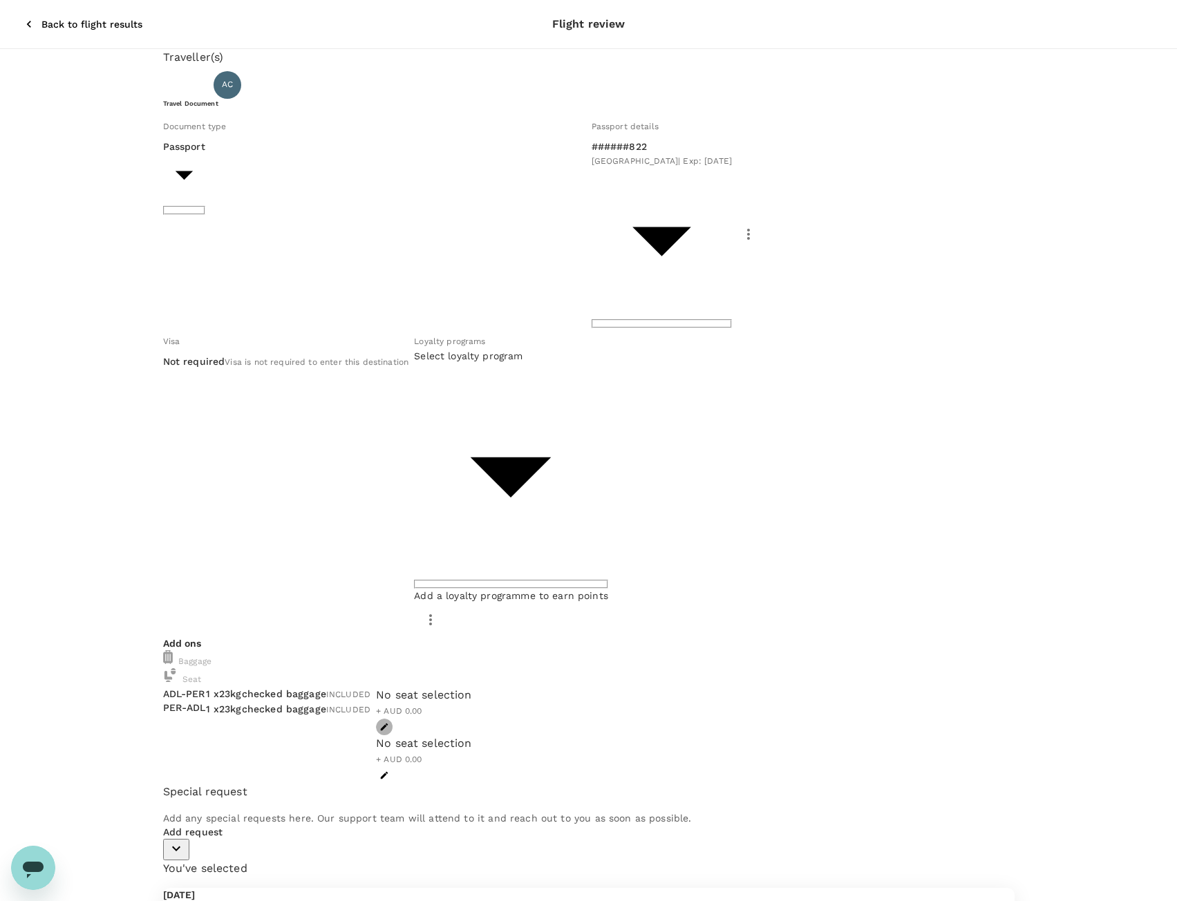
click at [389, 722] on icon "button" at bounding box center [384, 727] width 10 height 10
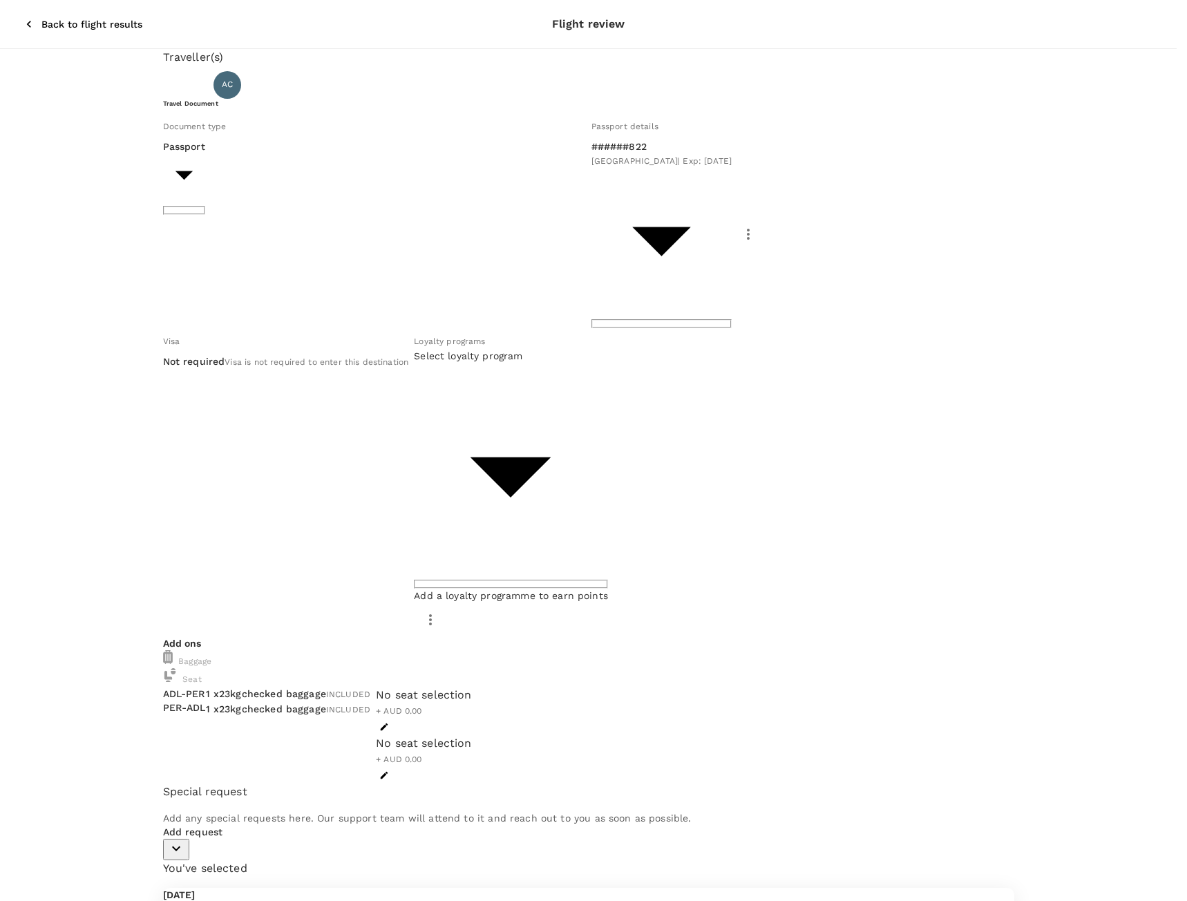
scroll to position [354, 0]
click at [294, 599] on p "Select" at bounding box center [230, 606] width 128 height 14
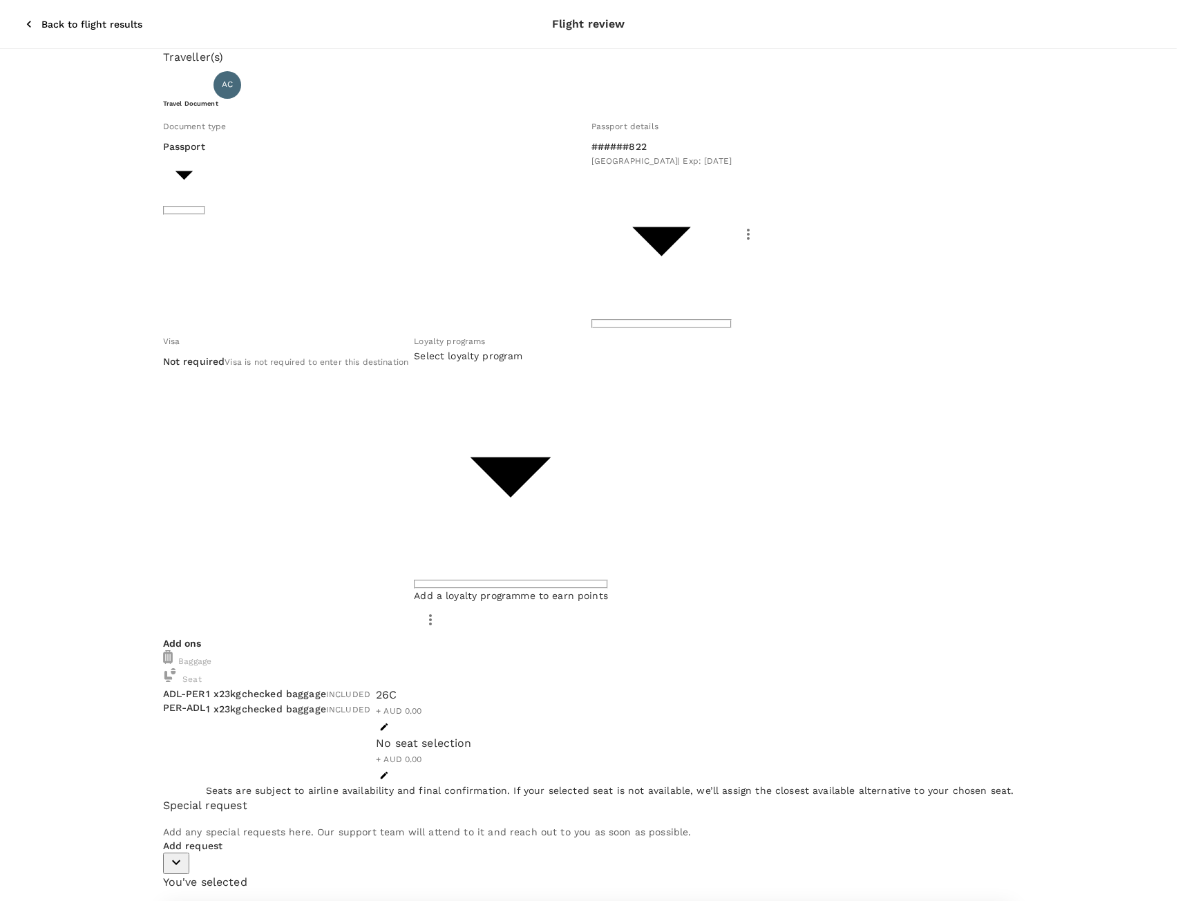
click at [982, 599] on p "Select" at bounding box center [949, 606] width 128 height 14
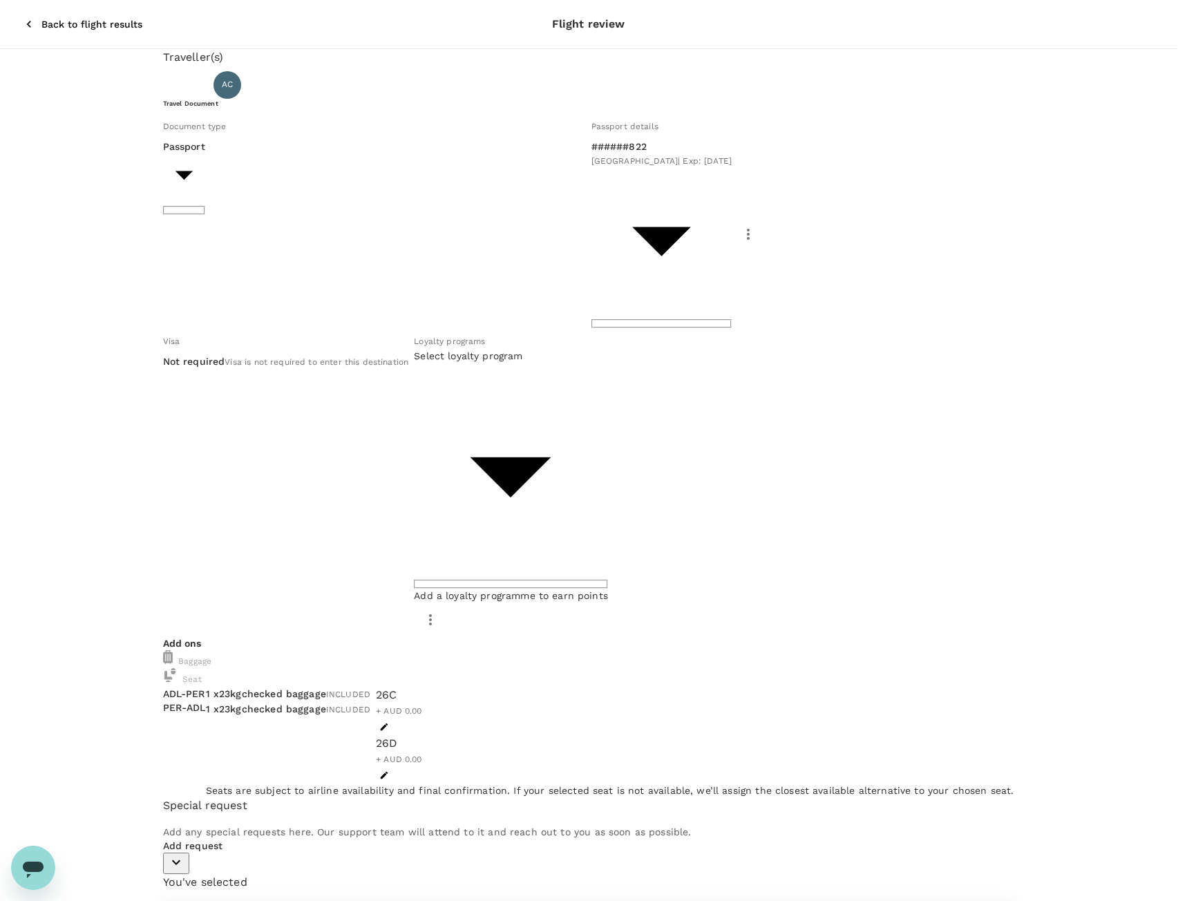
type input "9c4289b1-14a3-4119-8736-521306e5ca8f"
type textarea "MAX57 - SGS05 installation"
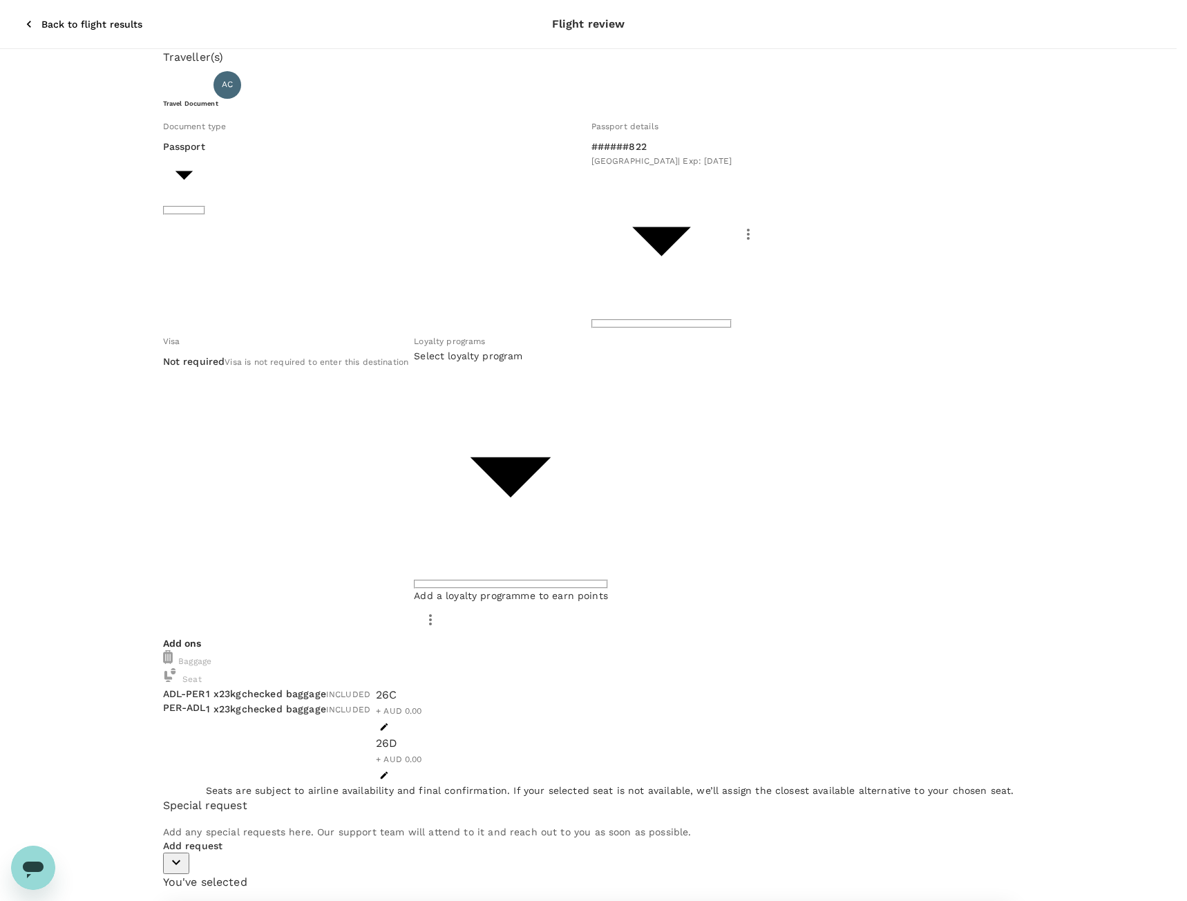
type input "m"
type input "sgs"
checkbox input "true"
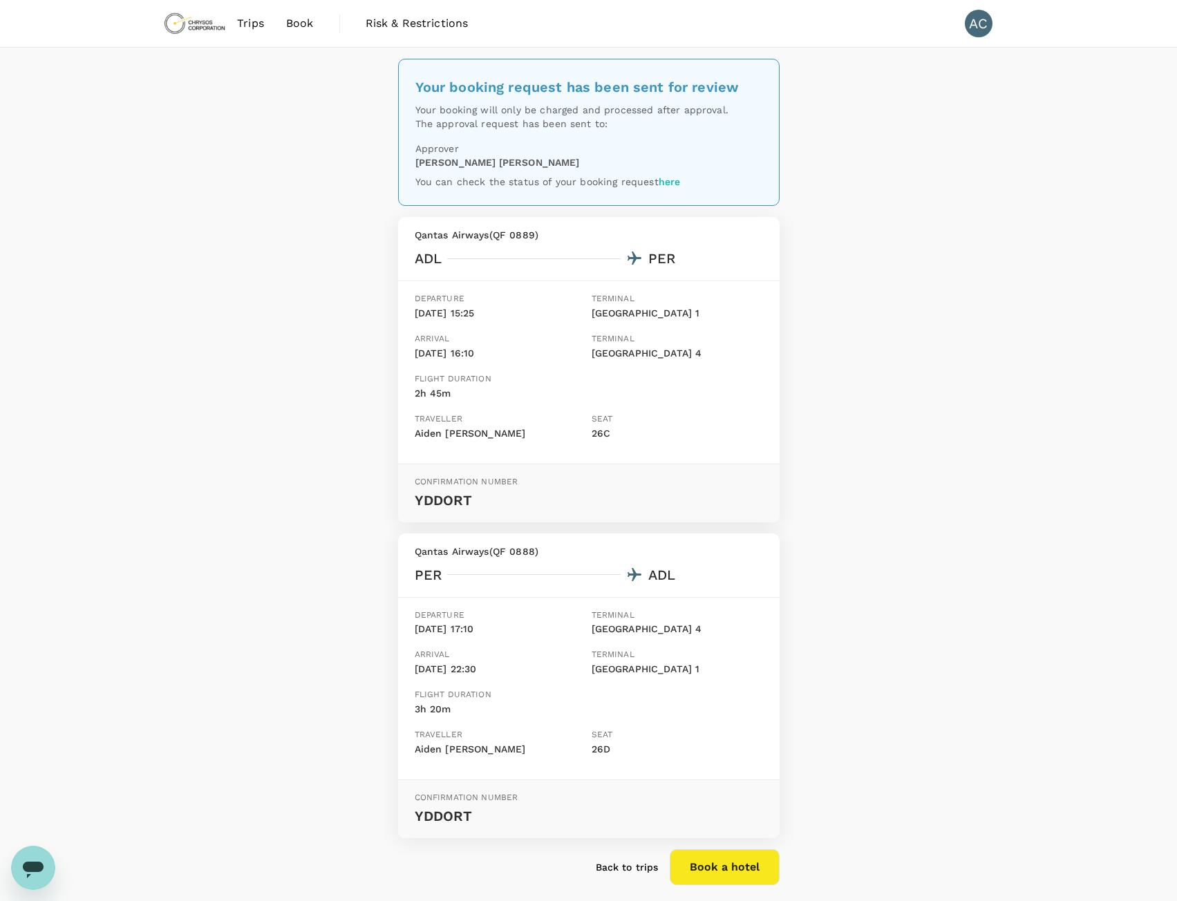
scroll to position [66, 0]
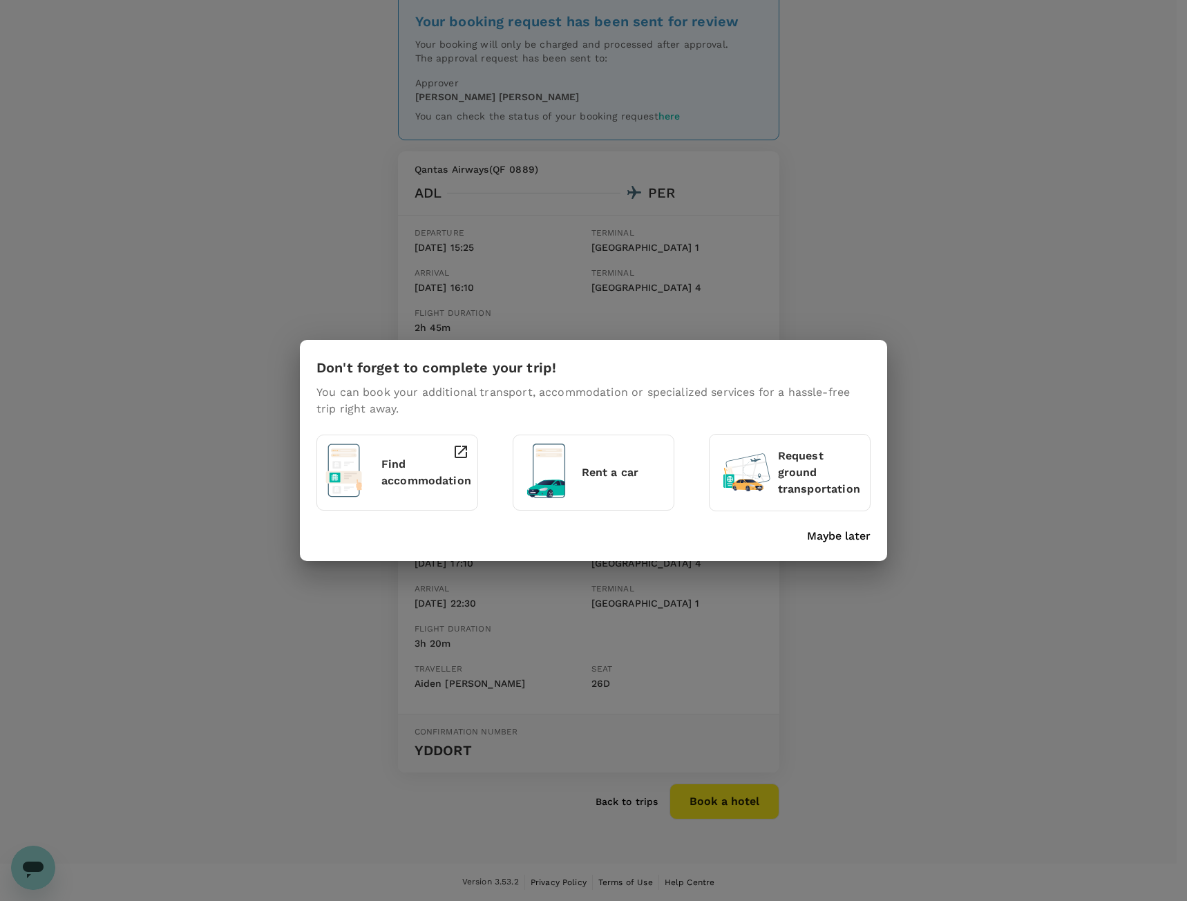
click at [858, 540] on p "Maybe later" at bounding box center [839, 536] width 64 height 17
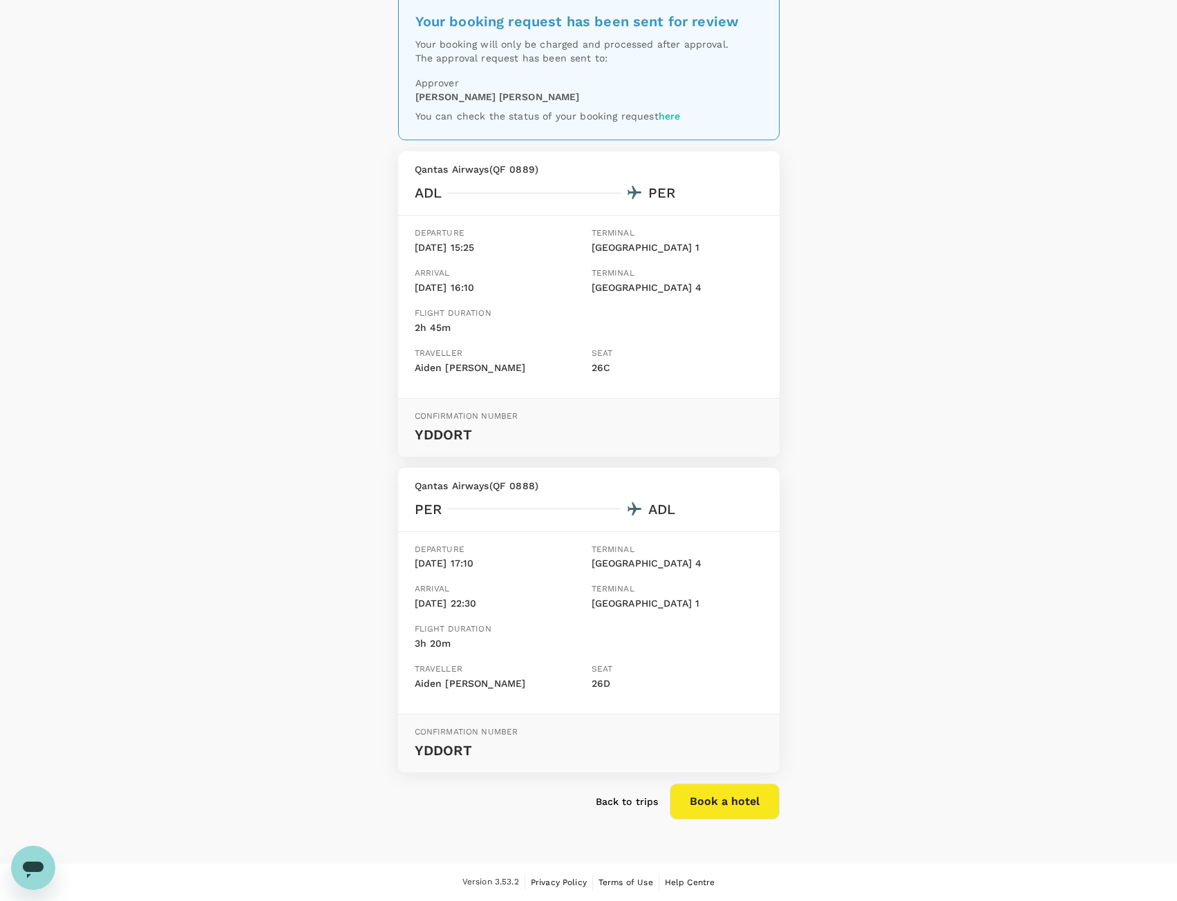
click at [943, 521] on div "Your booking request has been sent for review Your booking will only be charged…" at bounding box center [588, 423] width 1177 height 882
drag, startPoint x: 943, startPoint y: 162, endPoint x: 995, endPoint y: 70, distance: 106.5
click at [943, 163] on div "Your booking request has been sent for review Your booking will only be charged…" at bounding box center [588, 423] width 1177 height 882
